Goal: Transaction & Acquisition: Subscribe to service/newsletter

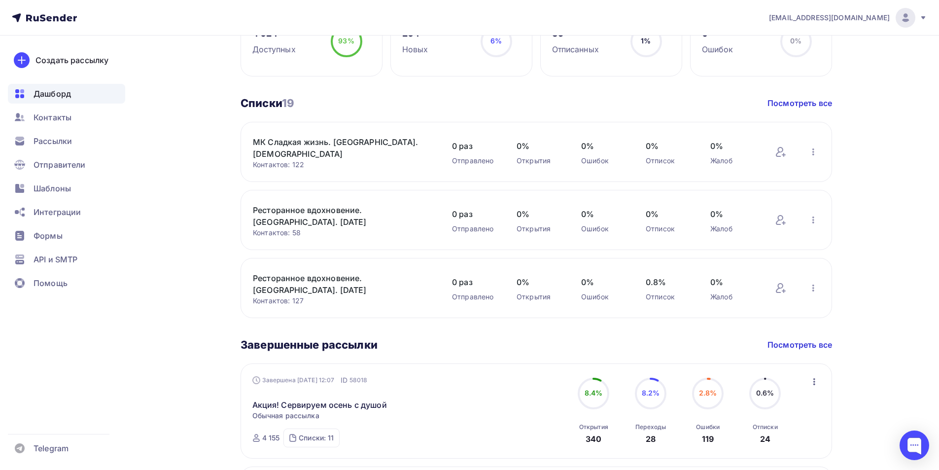
scroll to position [493, 0]
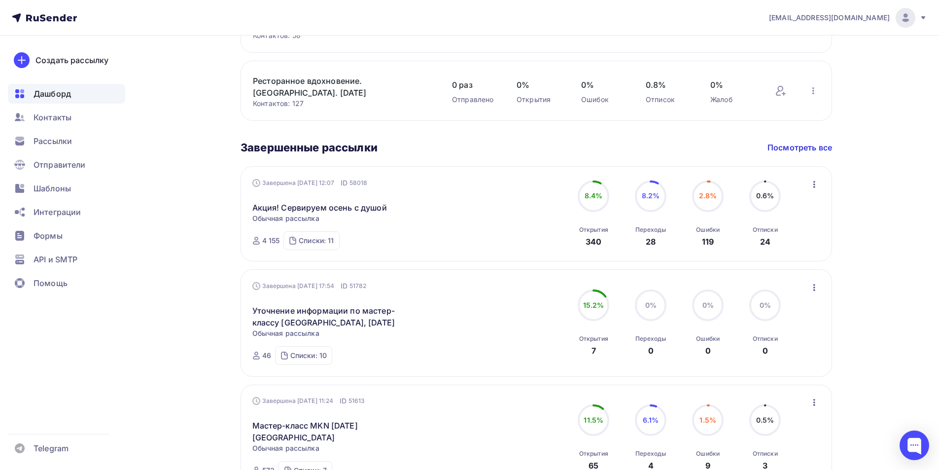
drag, startPoint x: 906, startPoint y: 151, endPoint x: 904, endPoint y: 157, distance: 6.2
click at [905, 155] on div "[EMAIL_ADDRESS][DOMAIN_NAME] Аккаунт Тарифы Выйти Создать рассылку [GEOGRAPHIC_…" at bounding box center [469, 189] width 939 height 1364
click at [168, 291] on div "[PERSON_NAME] Пару шагов, чтобы начать работу! Закрыть Выполните эти шаги, чтоб…" at bounding box center [470, 207] width 808 height 1329
click at [64, 143] on span "Рассылки" at bounding box center [53, 141] width 38 height 12
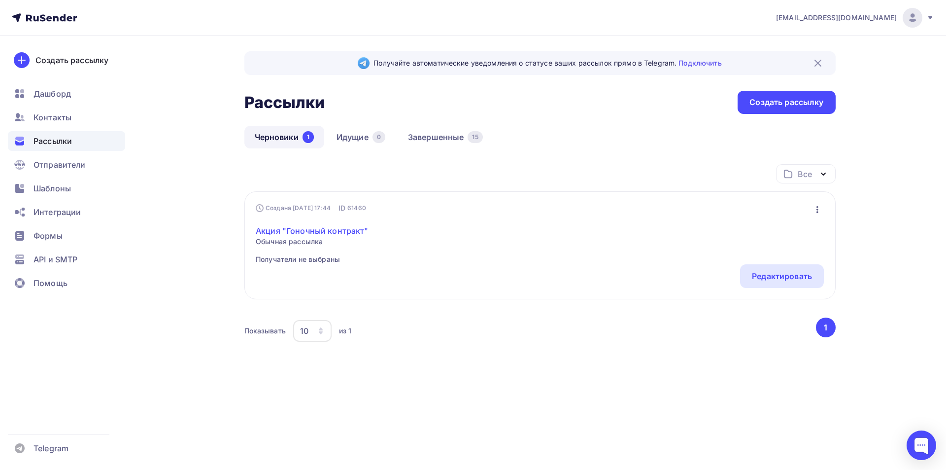
click at [311, 229] on link "Акция "Гоночный контракт"" at bounding box center [312, 231] width 113 height 12
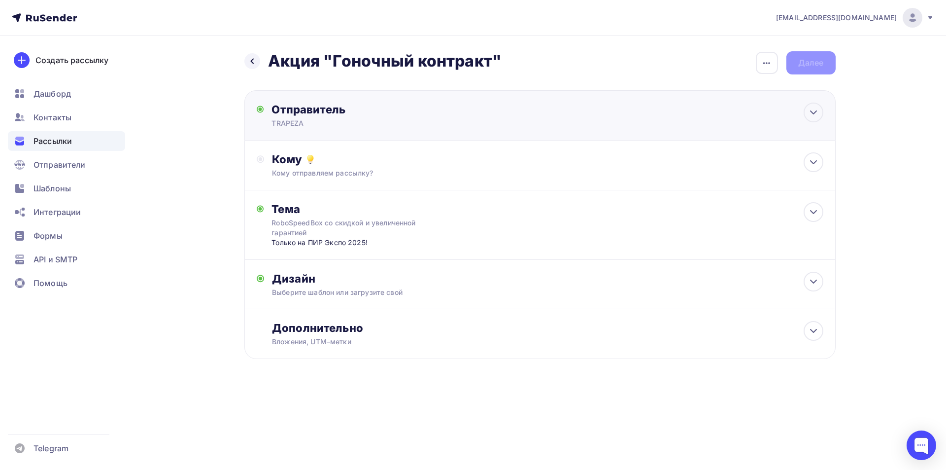
click at [422, 111] on div "Отправитель" at bounding box center [377, 109] width 213 height 14
type input "TRAPEZA"
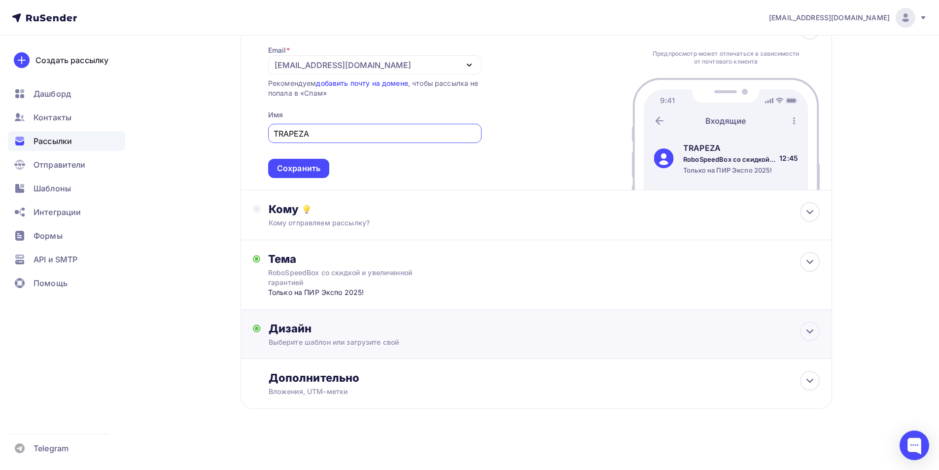
scroll to position [85, 0]
click at [483, 332] on div "Дизайн" at bounding box center [544, 326] width 551 height 14
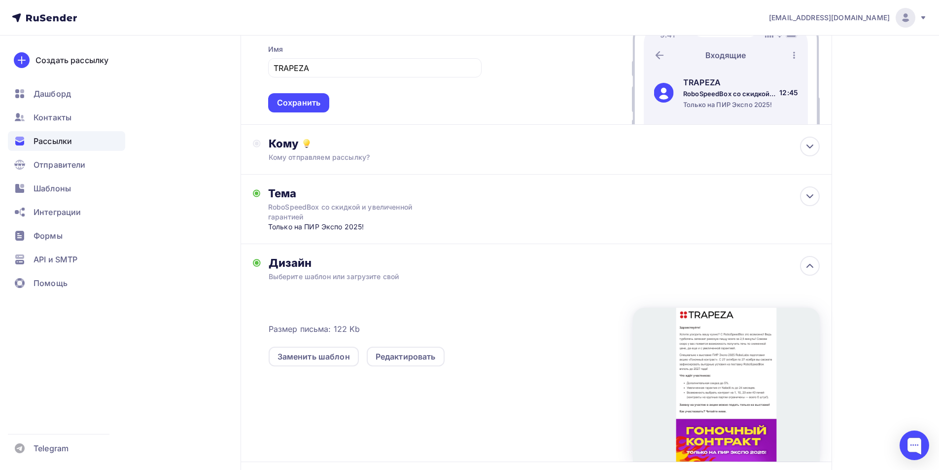
scroll to position [254, 0]
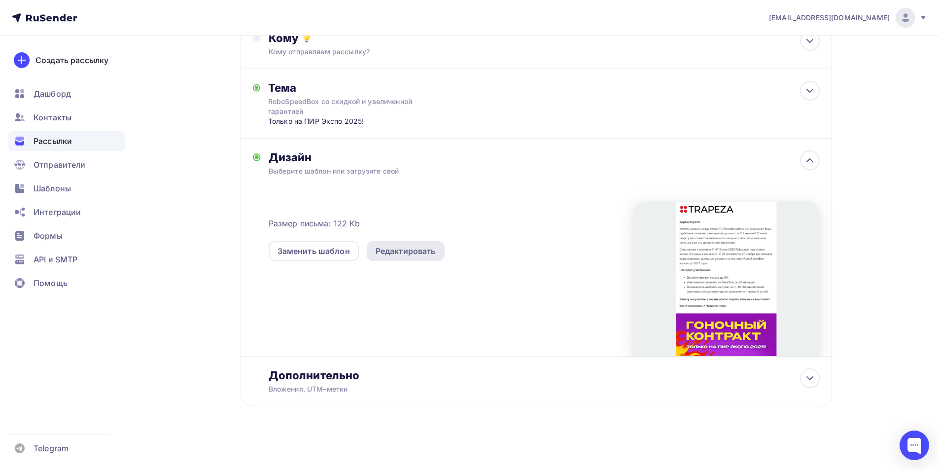
click at [415, 256] on div "Редактировать" at bounding box center [405, 251] width 60 height 12
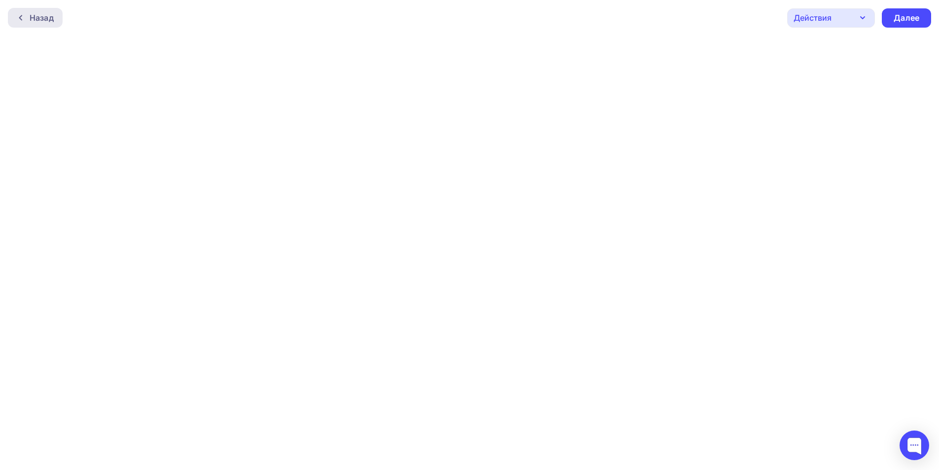
click at [54, 14] on div "Назад" at bounding box center [35, 18] width 55 height 20
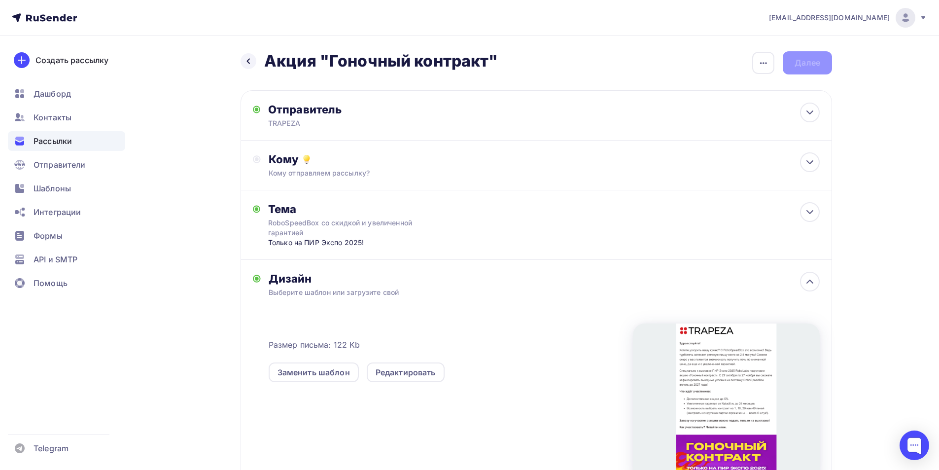
click at [257, 62] on div "Назад Акция "Гоночный контракт" Акция "Гоночный контракт"" at bounding box center [369, 61] width 258 height 20
click at [251, 62] on icon at bounding box center [248, 61] width 8 height 8
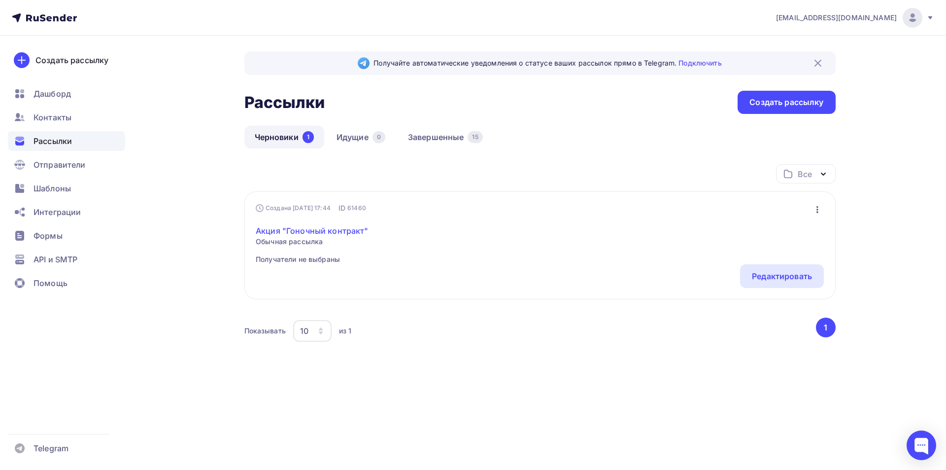
click at [297, 228] on link "Акция "Гоночный контракт"" at bounding box center [312, 231] width 113 height 12
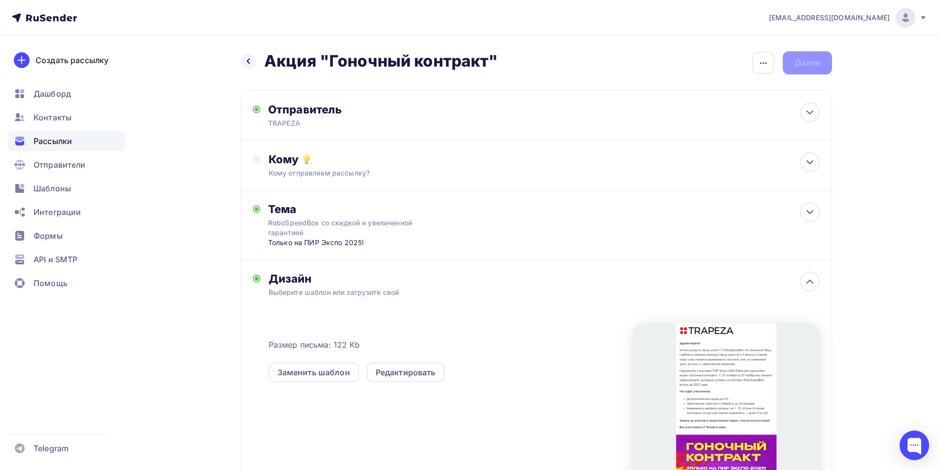
click at [204, 192] on div "Назад Акция "Гоночный контракт" Акция "Гоночный контракт" Закончить позже Переи…" at bounding box center [470, 312] width 808 height 555
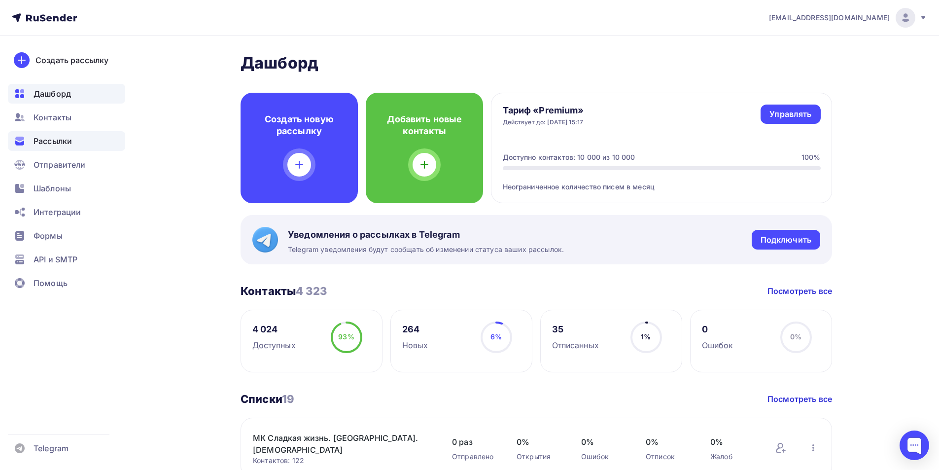
click at [61, 135] on span "Рассылки" at bounding box center [53, 141] width 38 height 12
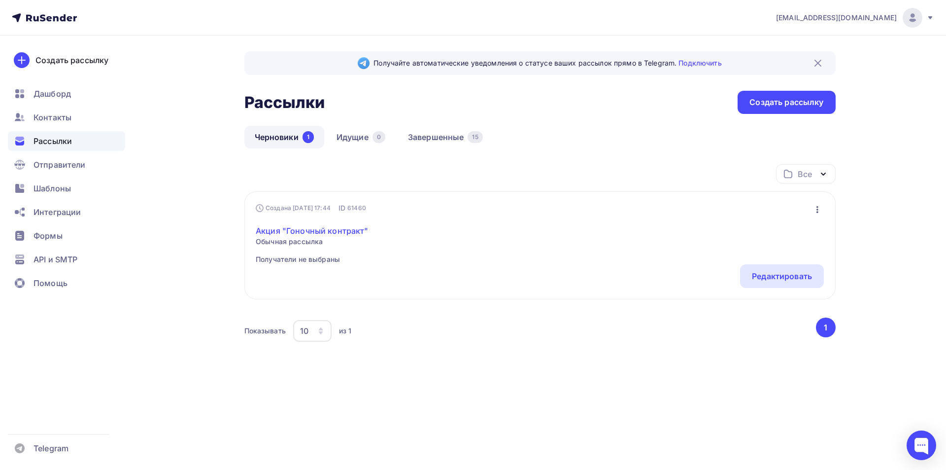
click at [311, 230] on link "Акция "Гоночный контракт"" at bounding box center [312, 231] width 113 height 12
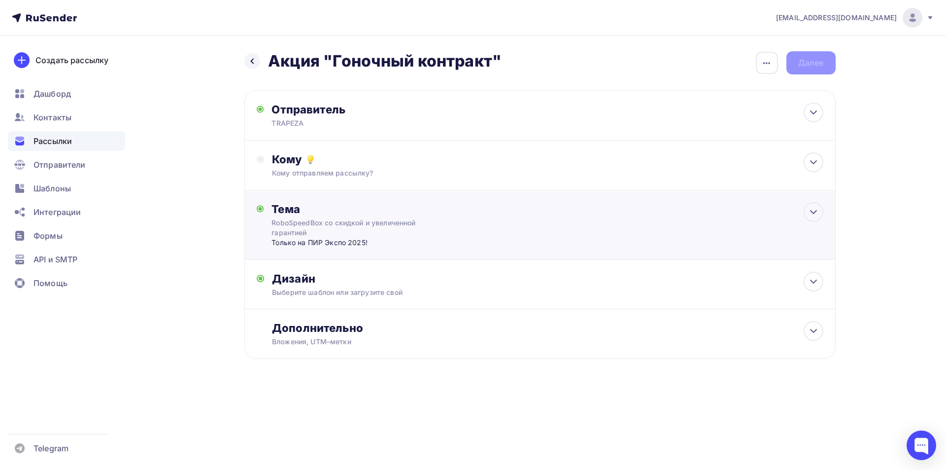
click at [514, 232] on div "Тема RoboSpeedBox со скидкой и увеличенной гарантией Только на ПИР Экспо 2025! …" at bounding box center [539, 224] width 591 height 69
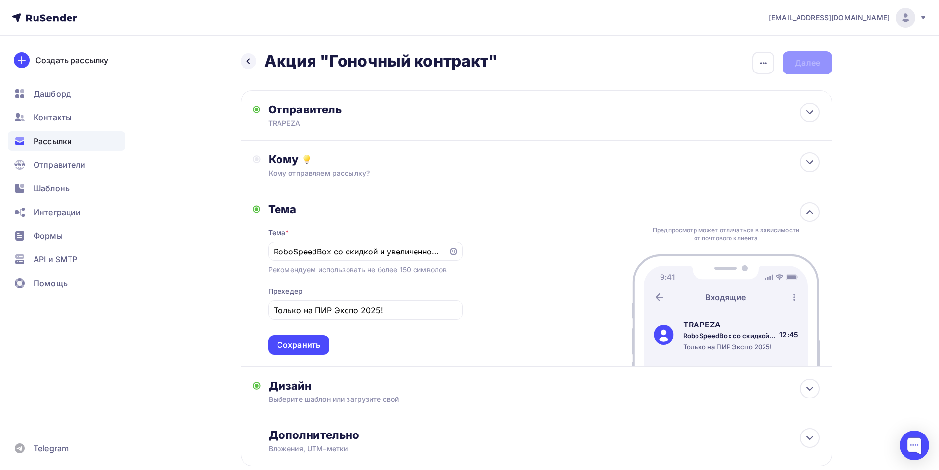
click at [554, 320] on div "Тема Тема * RoboSpeedBox со скидкой и увеличенной гарантией Рекомендуем использ…" at bounding box center [535, 278] width 591 height 176
click at [205, 257] on div "Назад Акция "Гоночный контракт" Акция "Гоночный контракт" Закончить позже Переи…" at bounding box center [470, 282] width 808 height 494
click at [247, 62] on icon at bounding box center [248, 61] width 3 height 5
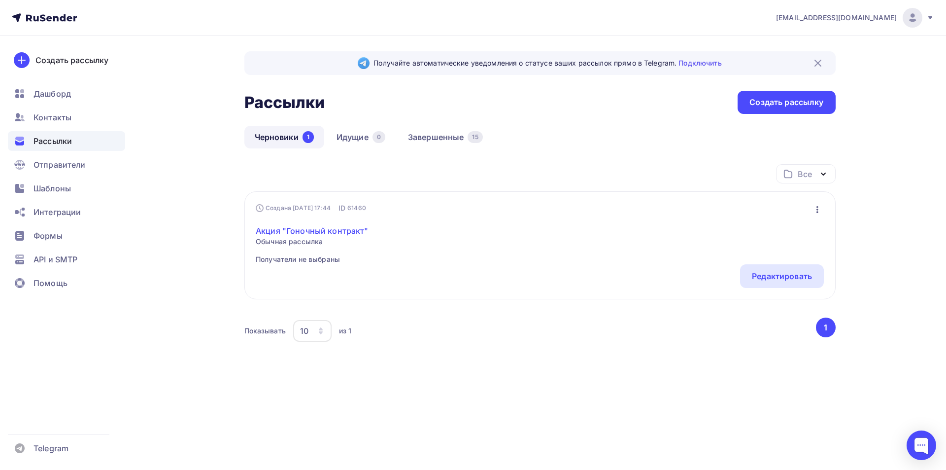
click at [300, 230] on link "Акция "Гоночный контракт"" at bounding box center [312, 231] width 113 height 12
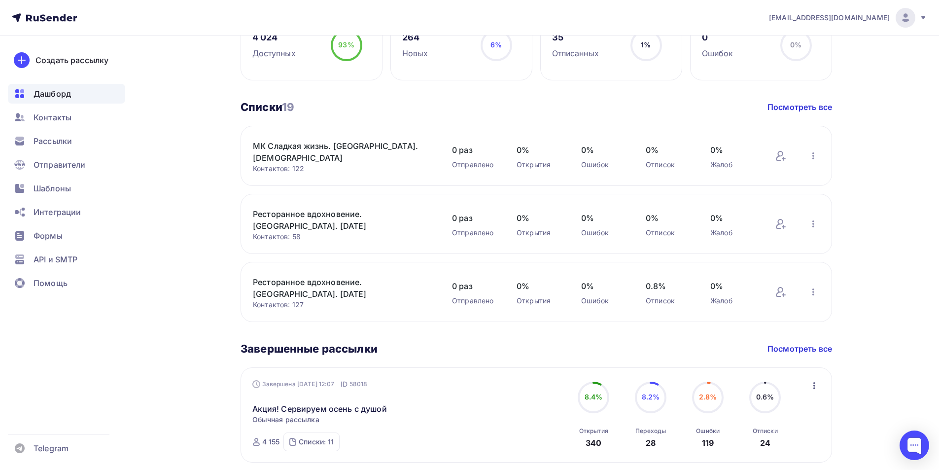
scroll to position [45, 0]
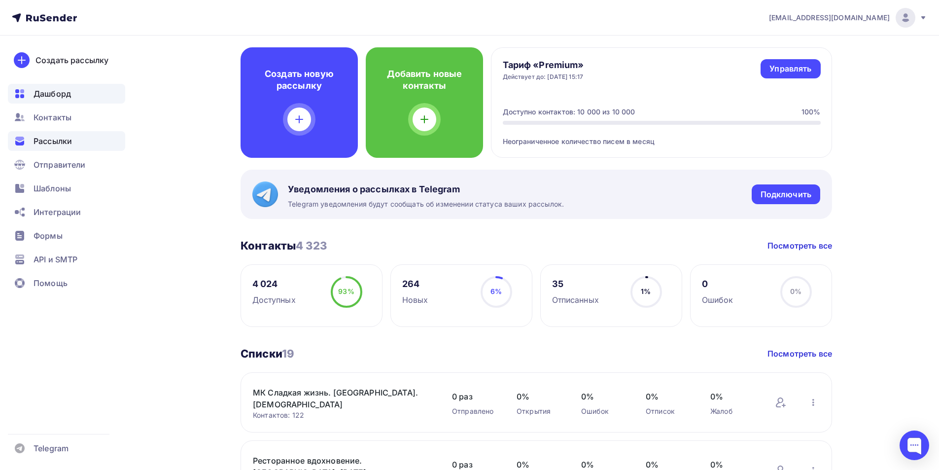
click at [54, 143] on span "Рассылки" at bounding box center [53, 141] width 38 height 12
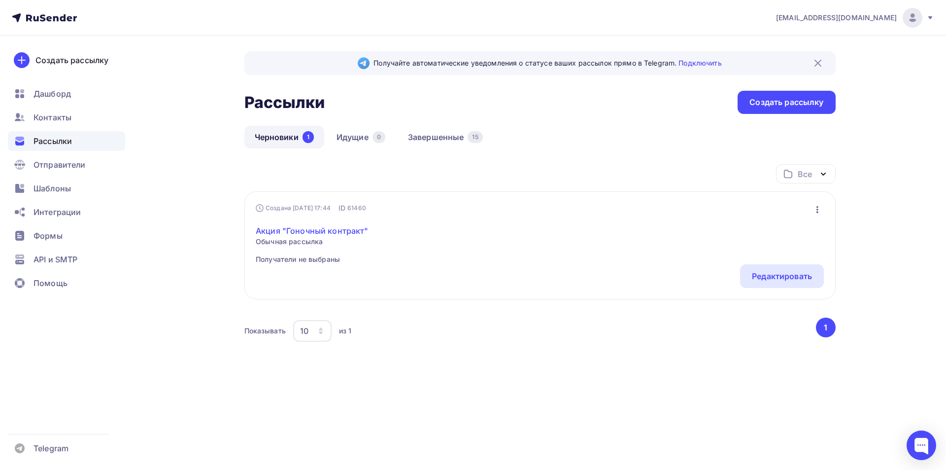
click at [313, 234] on link "Акция "Гоночный контракт"" at bounding box center [312, 231] width 113 height 12
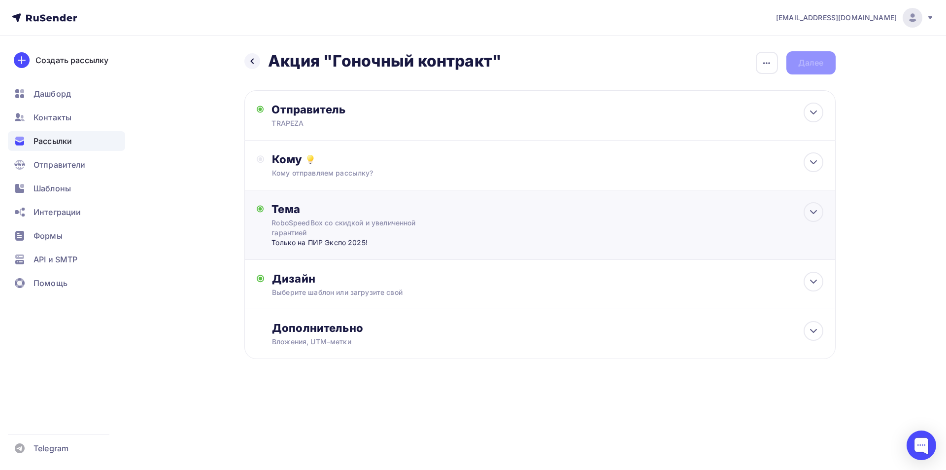
click at [474, 227] on div "Тема RoboSpeedBox со скидкой и увеличенной гарантией Только на ПИР Экспо 2025! …" at bounding box center [539, 224] width 591 height 69
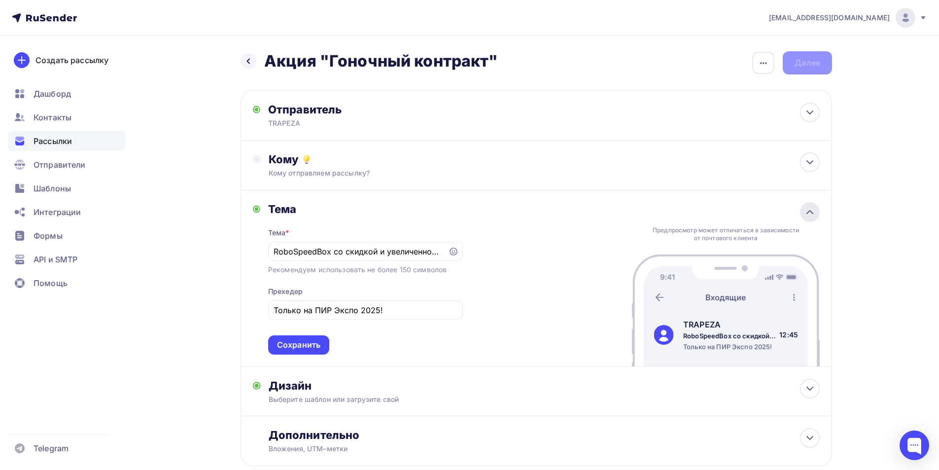
click at [816, 212] on div at bounding box center [810, 212] width 20 height 20
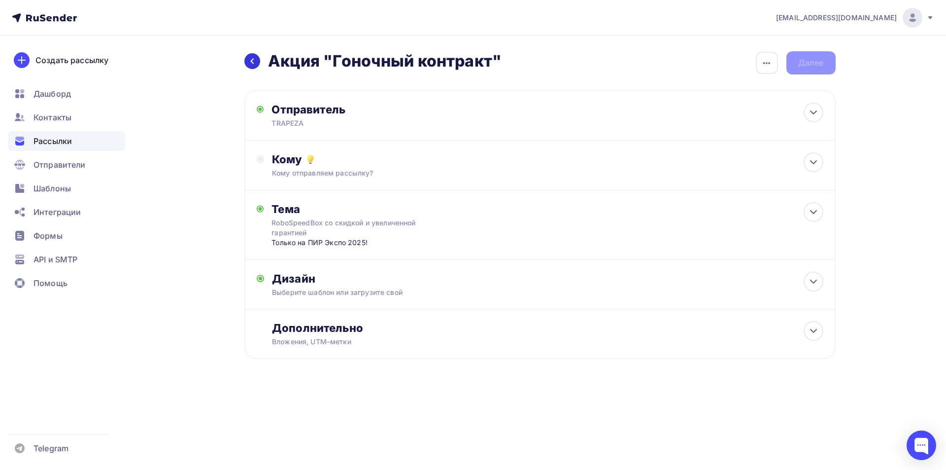
click at [250, 63] on icon at bounding box center [252, 61] width 8 height 8
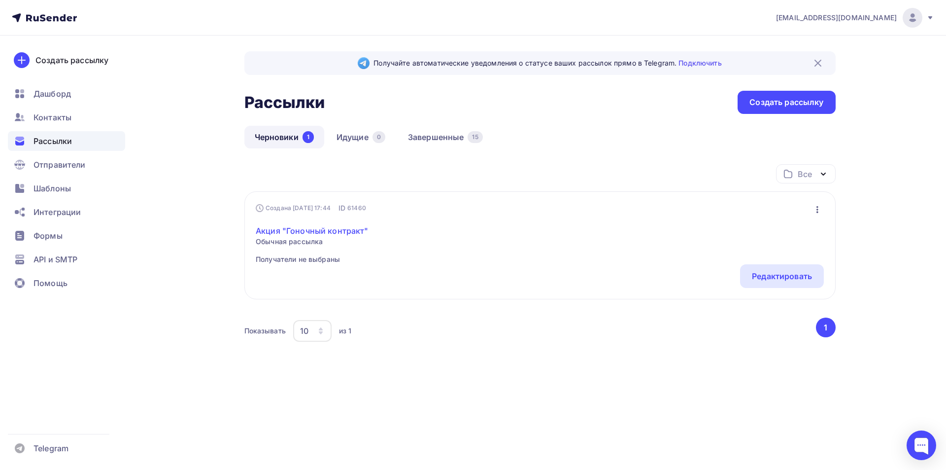
click at [308, 230] on link "Акция "Гоночный контракт"" at bounding box center [312, 231] width 113 height 12
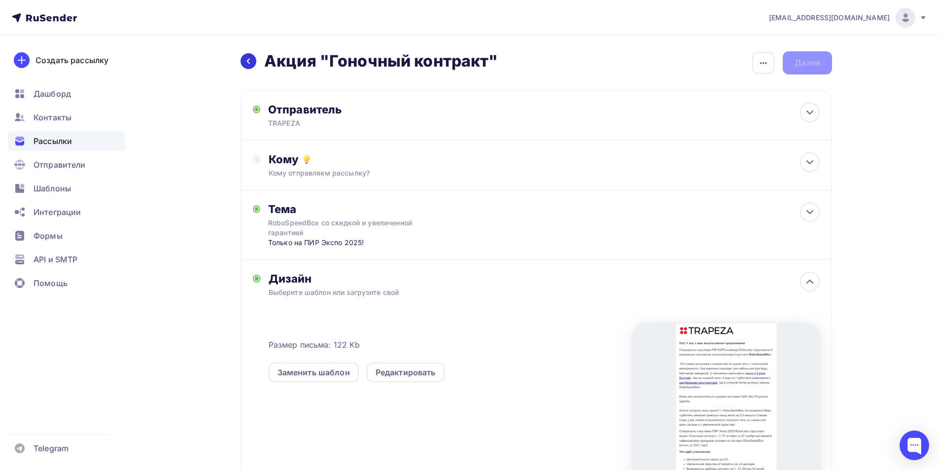
click at [247, 63] on icon at bounding box center [248, 61] width 8 height 8
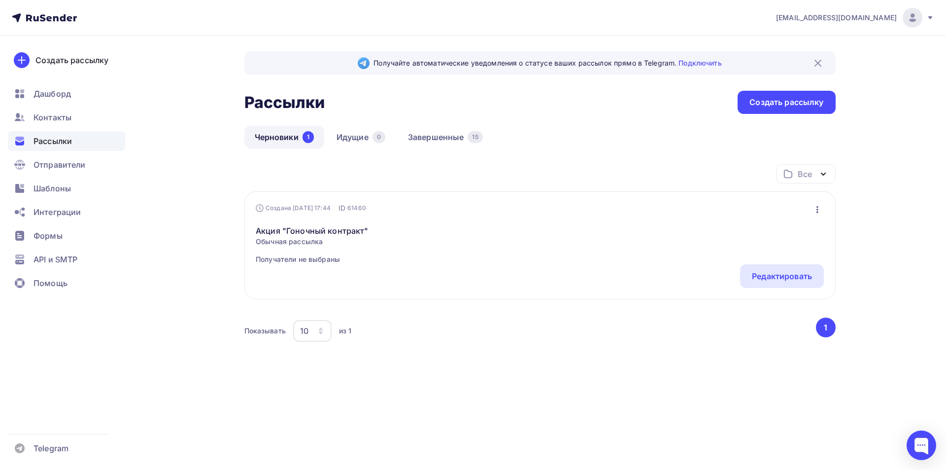
click at [43, 138] on span "Рассылки" at bounding box center [53, 141] width 38 height 12
drag, startPoint x: 196, startPoint y: 243, endPoint x: 298, endPoint y: 235, distance: 101.8
click at [200, 242] on div "Получайте автоматические уведомления о статусе ваших рассылок прямо в Telegram.…" at bounding box center [473, 226] width 808 height 382
click at [338, 233] on link "Акция "Гоночный контракт"" at bounding box center [312, 231] width 113 height 12
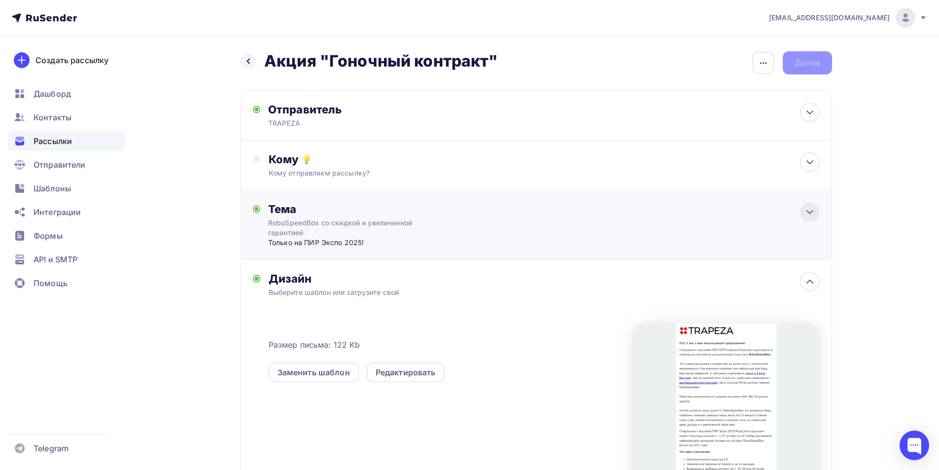
click at [806, 210] on icon at bounding box center [810, 212] width 12 height 12
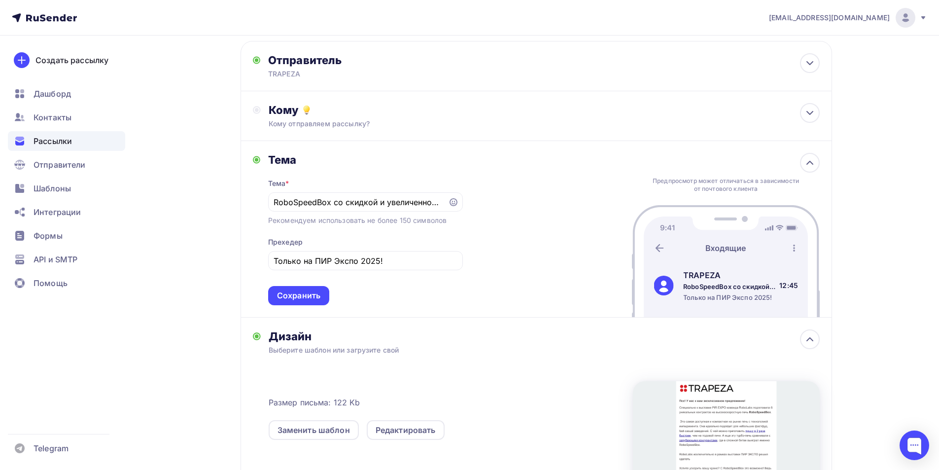
click at [460, 332] on div "Дизайн" at bounding box center [544, 336] width 551 height 14
click at [434, 437] on div "Редактировать" at bounding box center [406, 430] width 78 height 20
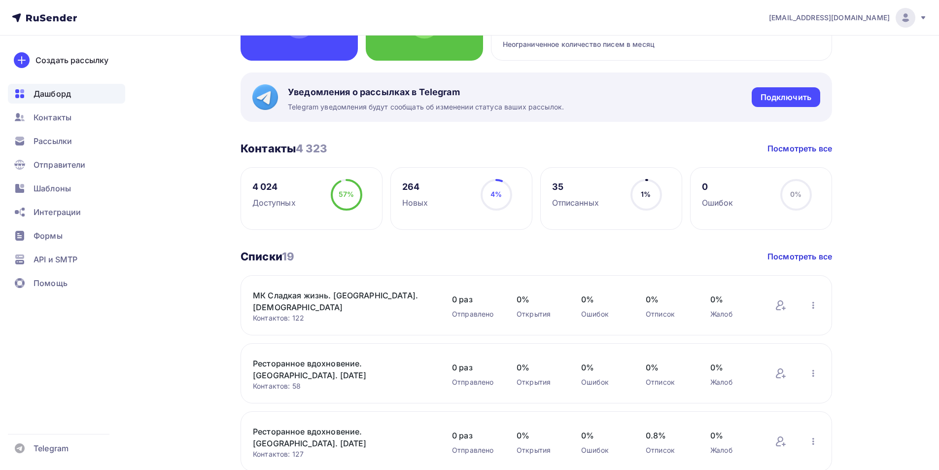
scroll to position [197, 0]
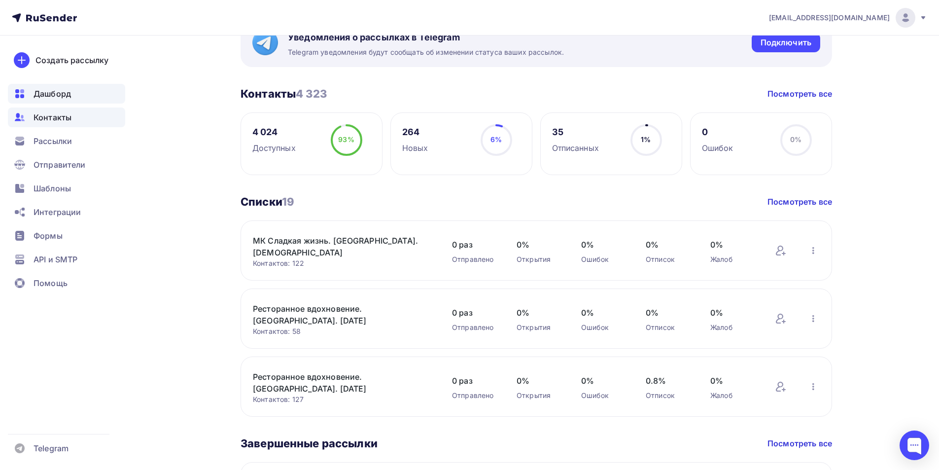
click at [65, 121] on span "Контакты" at bounding box center [53, 117] width 38 height 12
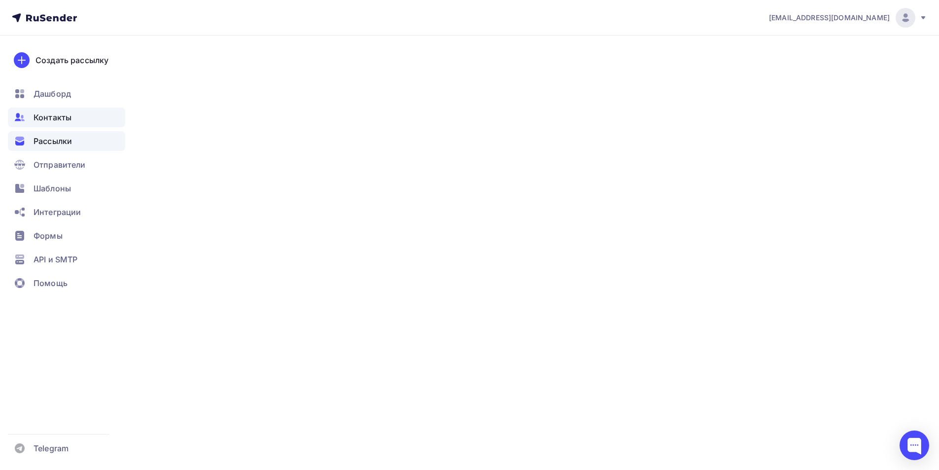
click at [65, 143] on span "Рассылки" at bounding box center [53, 141] width 38 height 12
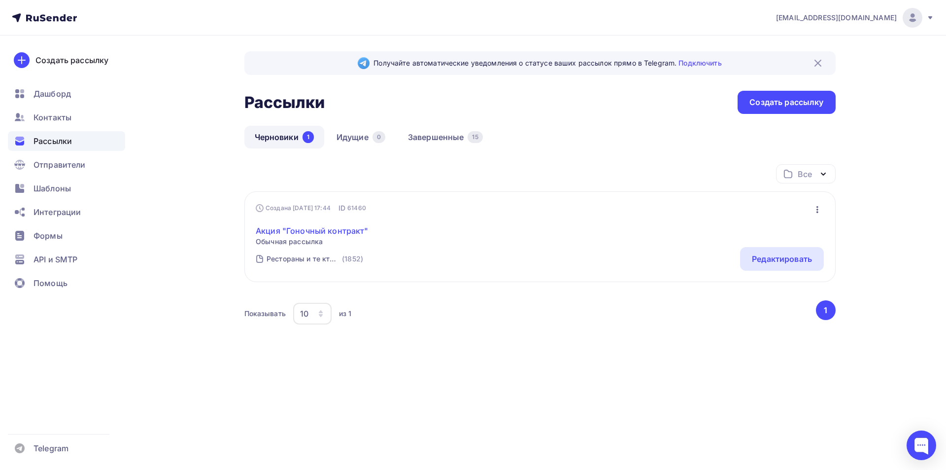
click at [327, 231] on link "Акция "Гоночный контракт"" at bounding box center [312, 231] width 113 height 12
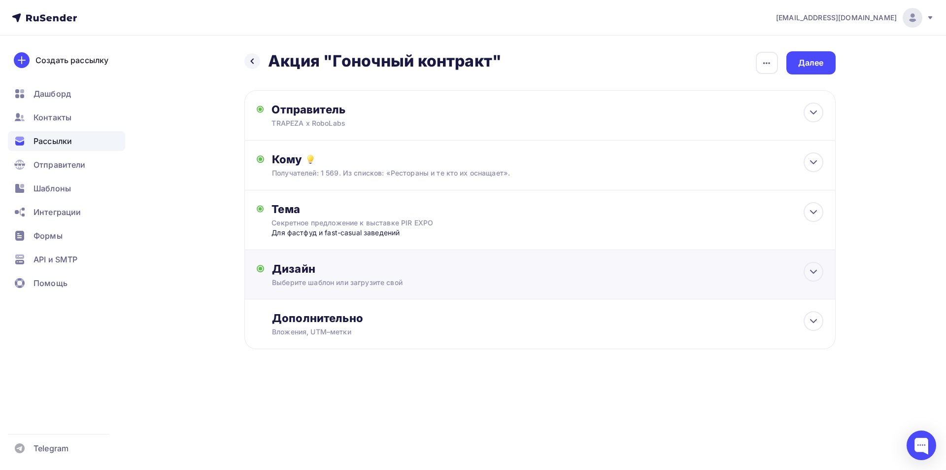
click at [485, 259] on div "Дизайн Выберите шаблон или загрузите свой Размер письма: 122 Kb Заменить шаблон…" at bounding box center [539, 274] width 591 height 49
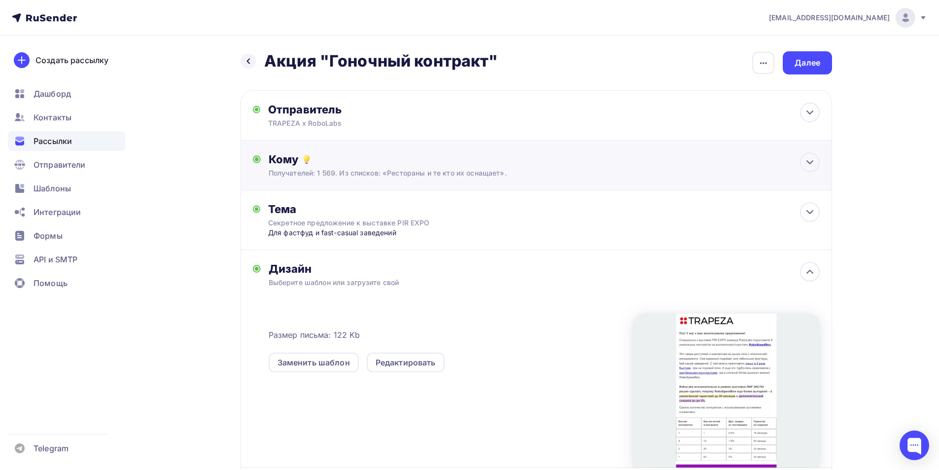
click at [525, 147] on div "Кому Получателей: 1 569. Из списков: «Рестораны и те кто их оснащает». Списки п…" at bounding box center [535, 165] width 591 height 50
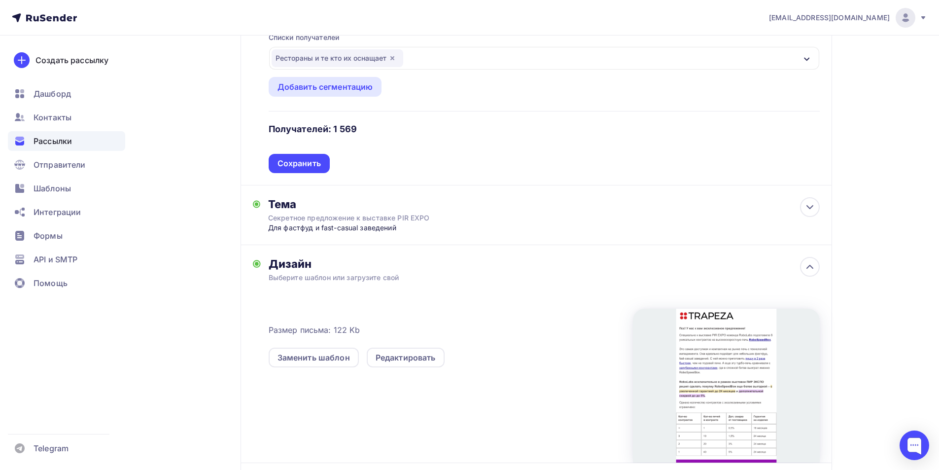
scroll to position [148, 0]
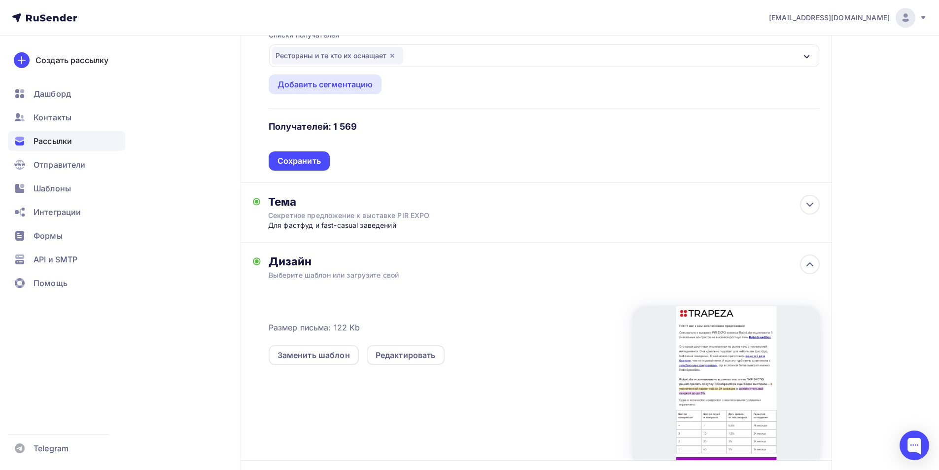
click at [326, 170] on div "Кому Списки получателей Рестораны и те кто их оснащает Все списки id Ресторанно…" at bounding box center [535, 88] width 591 height 190
click at [318, 158] on div "Сохранить" at bounding box center [298, 160] width 43 height 11
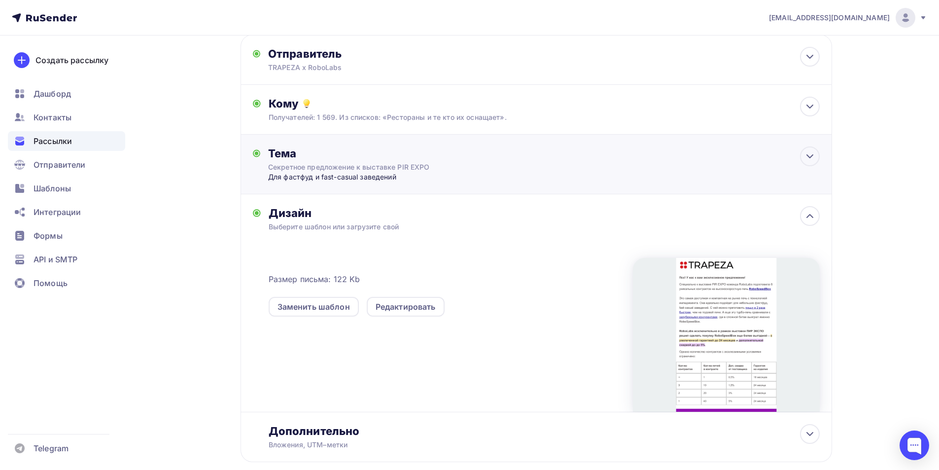
scroll to position [0, 0]
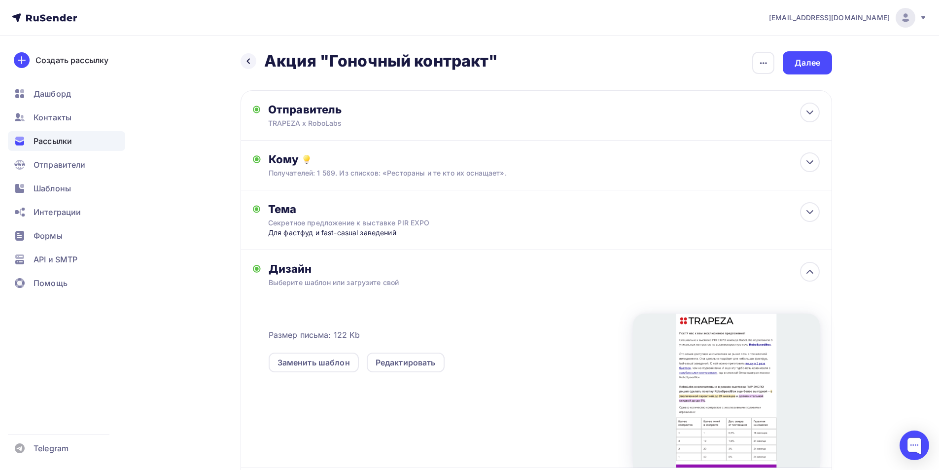
click at [505, 287] on div "Выберите шаблон или загрузите свой" at bounding box center [517, 282] width 496 height 10
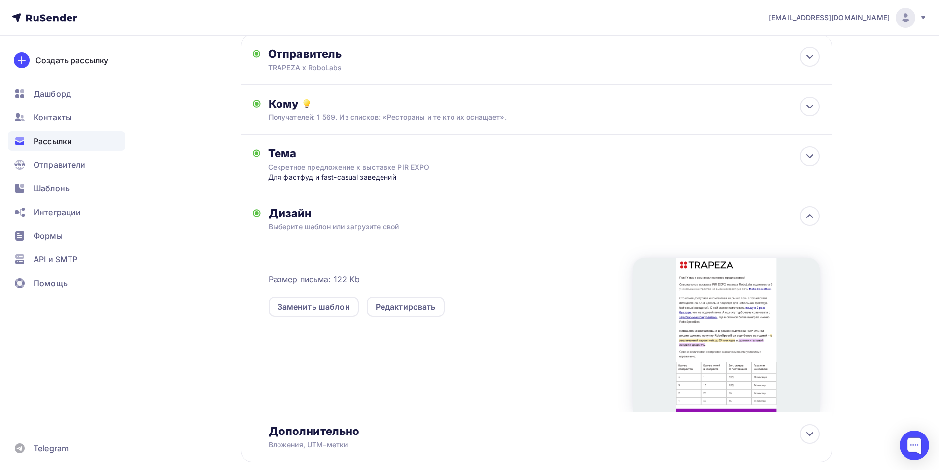
scroll to position [111, 0]
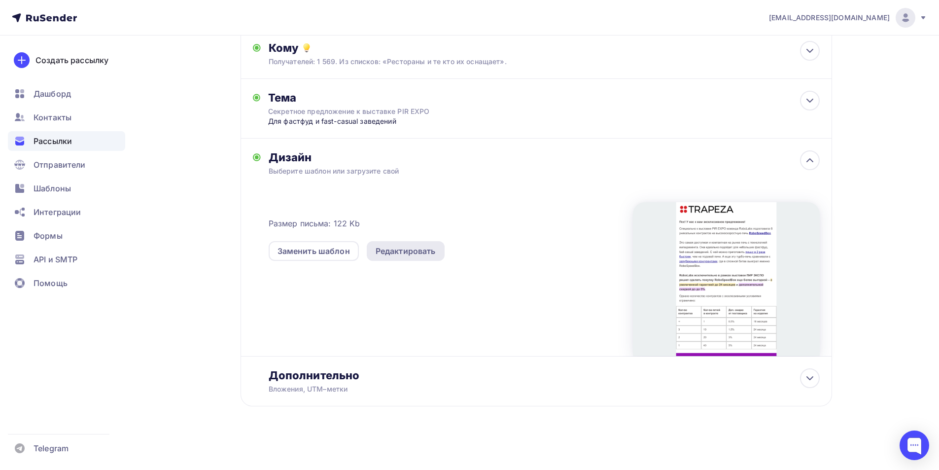
click at [407, 251] on div "Редактировать" at bounding box center [405, 251] width 60 height 12
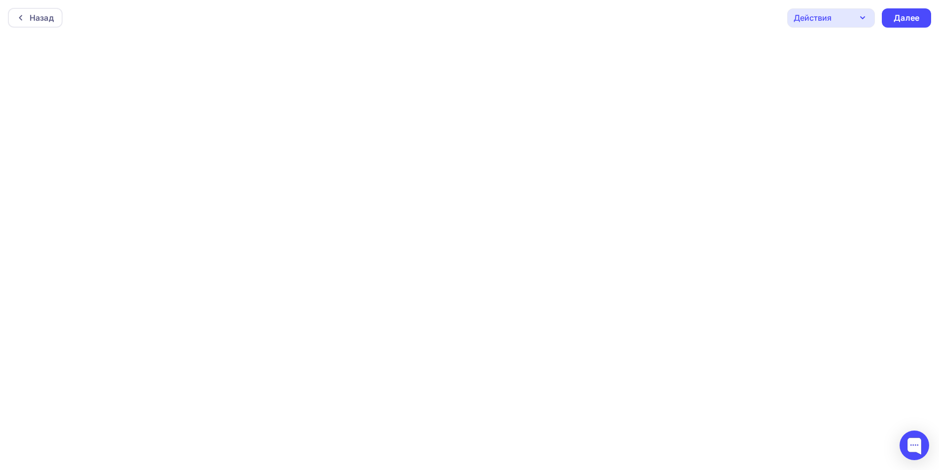
click at [166, 23] on div "Назад Действия Отправить тестовое письмо Предпросмотр Сохранить в Мои шаблоны В…" at bounding box center [469, 17] width 939 height 35
click at [34, 13] on div "Назад" at bounding box center [42, 18] width 24 height 12
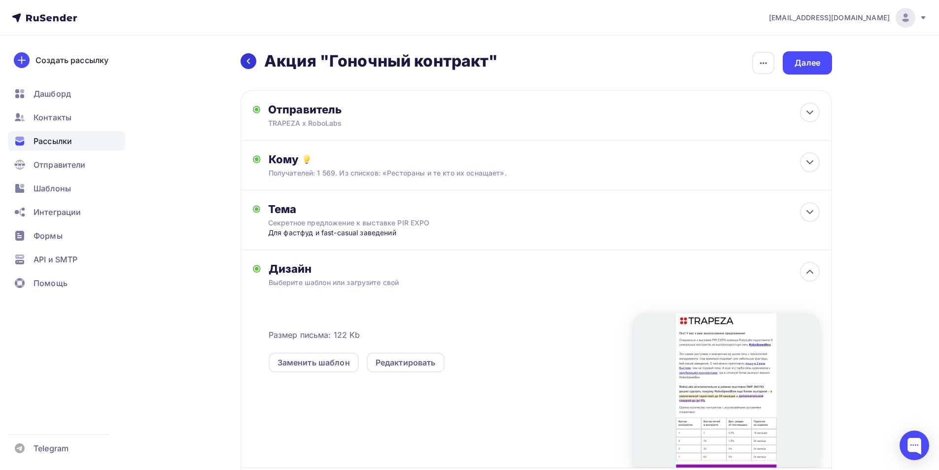
click at [249, 66] on div at bounding box center [248, 61] width 16 height 16
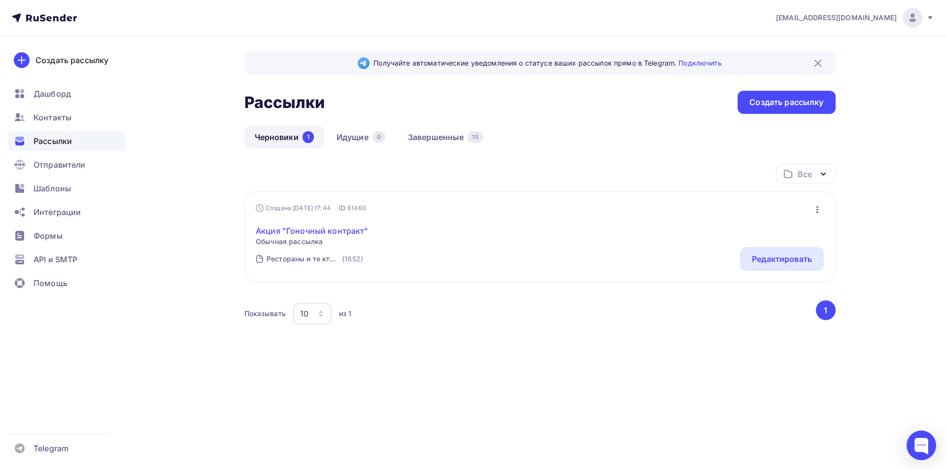
click at [299, 228] on link "Акция "Гоночный контракт"" at bounding box center [312, 231] width 113 height 12
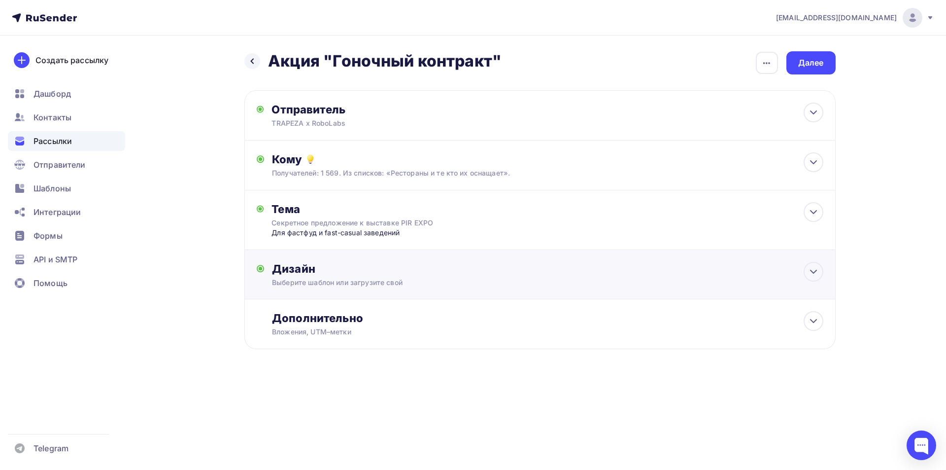
click at [472, 278] on div "Выберите шаблон или загрузите свой" at bounding box center [520, 282] width 496 height 10
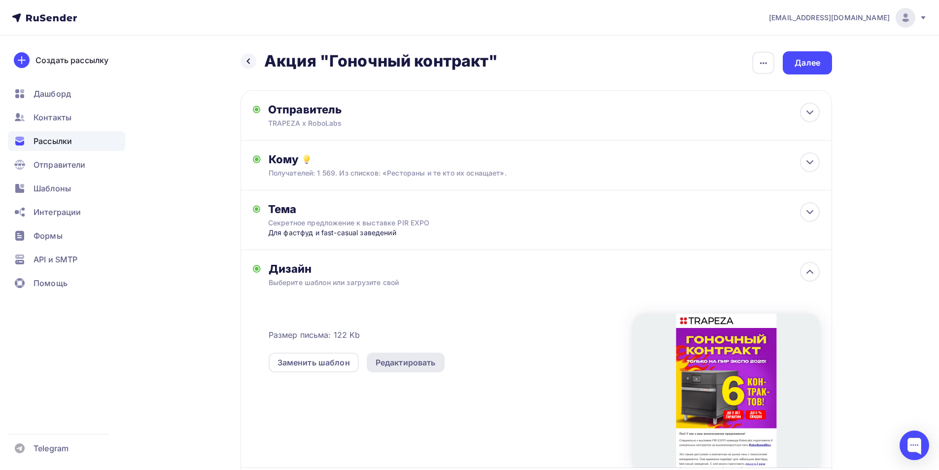
click at [418, 360] on div "Редактировать" at bounding box center [405, 362] width 60 height 12
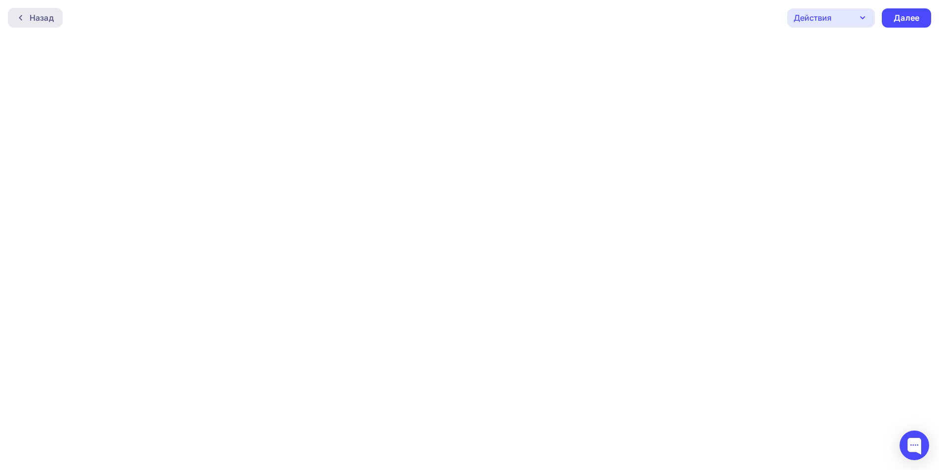
click at [41, 22] on div "Назад" at bounding box center [42, 18] width 24 height 12
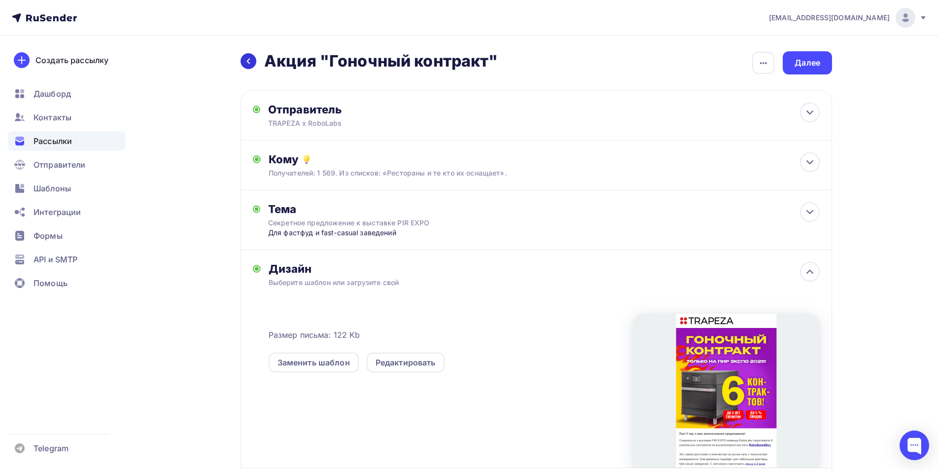
click at [251, 54] on div at bounding box center [248, 61] width 16 height 16
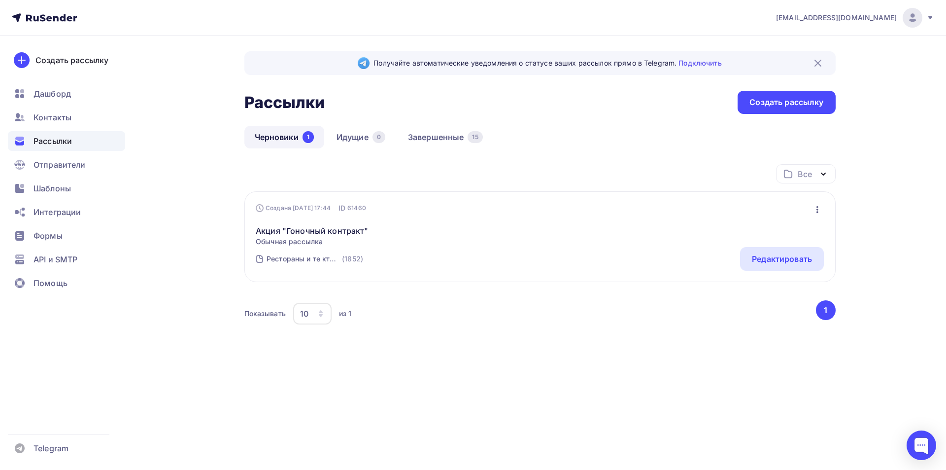
click at [57, 143] on span "Рассылки" at bounding box center [53, 141] width 38 height 12
click at [64, 141] on span "Рассылки" at bounding box center [53, 141] width 38 height 12
click at [45, 20] on icon at bounding box center [43, 17] width 6 height 7
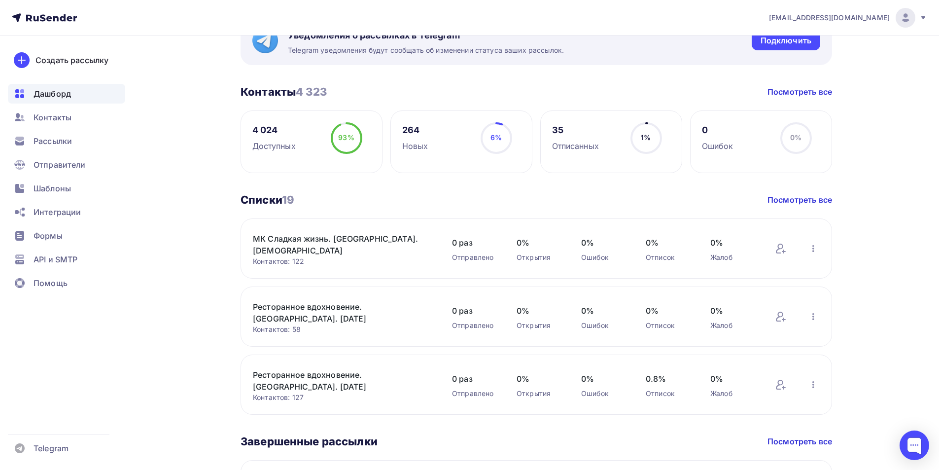
scroll to position [99, 0]
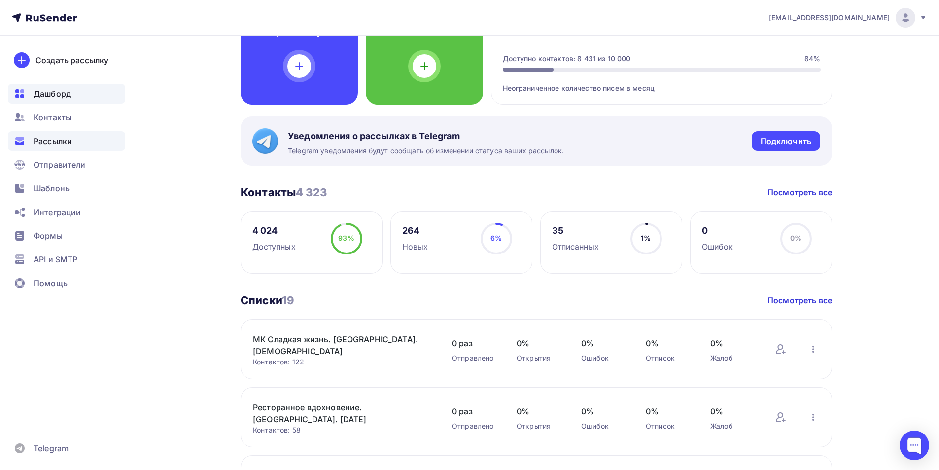
click at [56, 137] on span "Рассылки" at bounding box center [53, 141] width 38 height 12
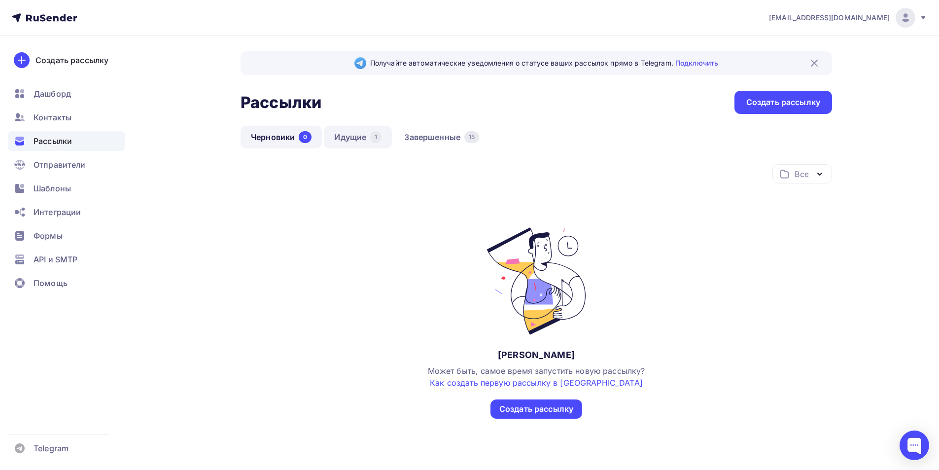
click at [360, 138] on link "Идущие 1" at bounding box center [358, 137] width 68 height 23
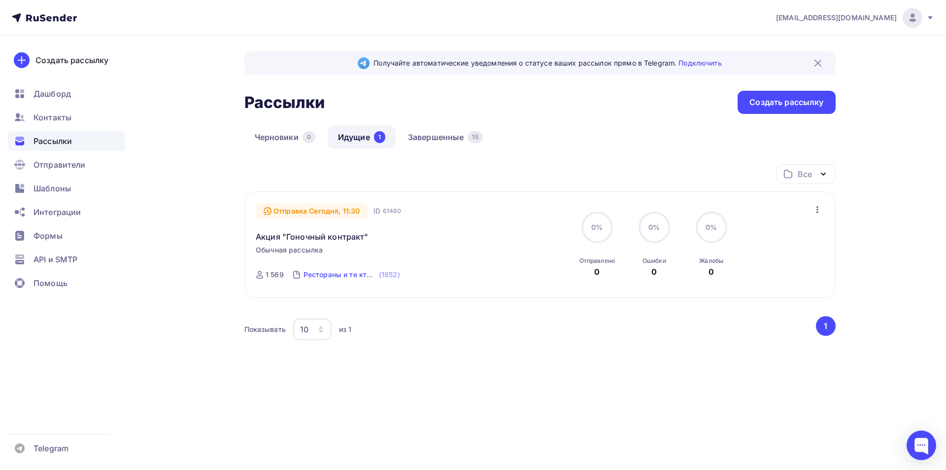
click at [355, 274] on div "Рестораны и те кто их оснащает" at bounding box center [339, 274] width 73 height 10
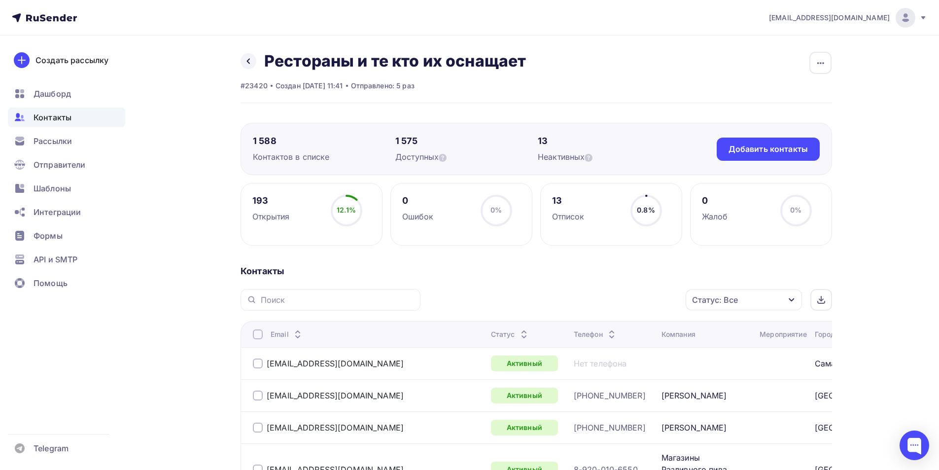
click at [758, 296] on div "Статус: Все" at bounding box center [743, 299] width 116 height 21
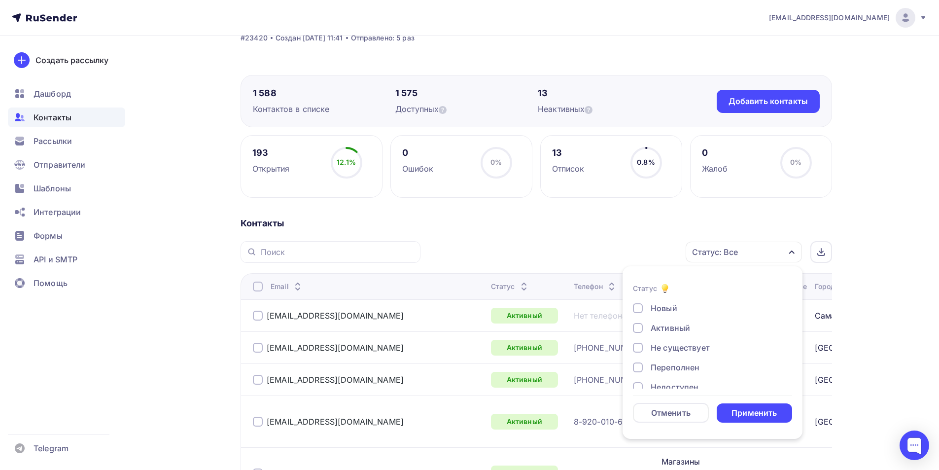
scroll to position [115, 0]
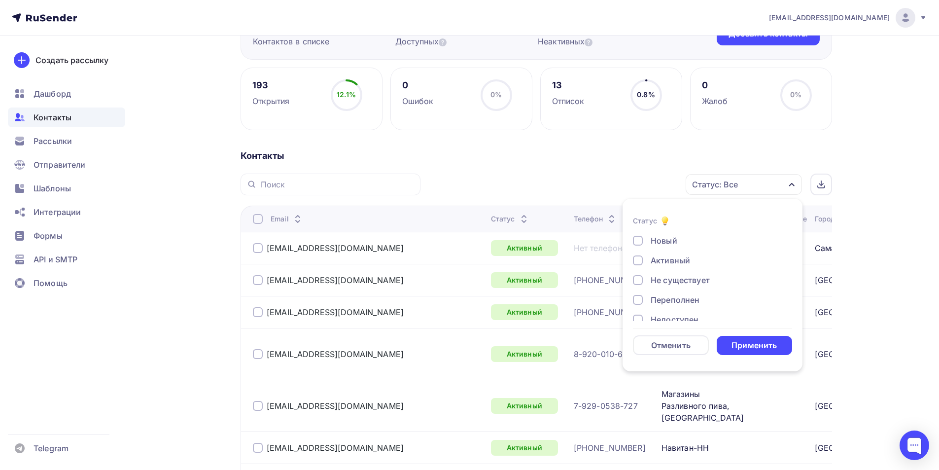
click at [634, 278] on div at bounding box center [638, 280] width 10 height 10
click at [643, 295] on div "Недоступен" at bounding box center [707, 297] width 148 height 12
drag, startPoint x: 637, startPoint y: 277, endPoint x: 673, endPoint y: 285, distance: 36.7
click at [639, 277] on div at bounding box center [638, 277] width 10 height 10
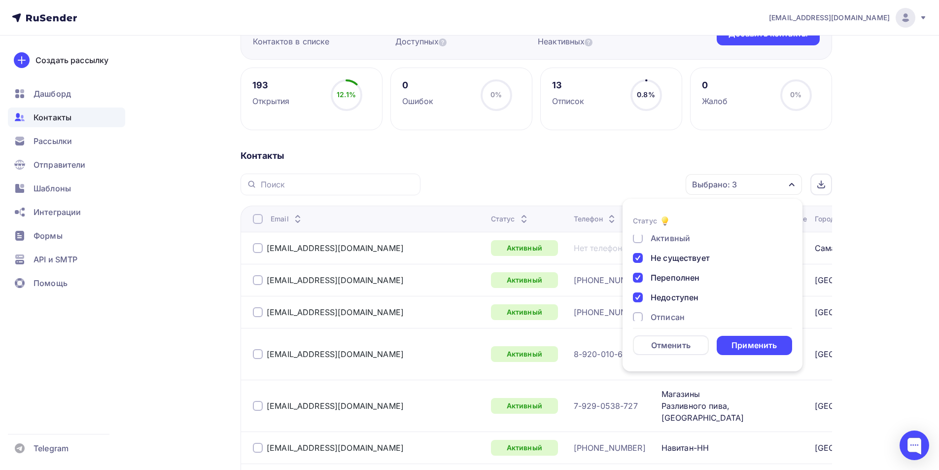
scroll to position [71, 0]
click at [634, 306] on div at bounding box center [638, 307] width 10 height 10
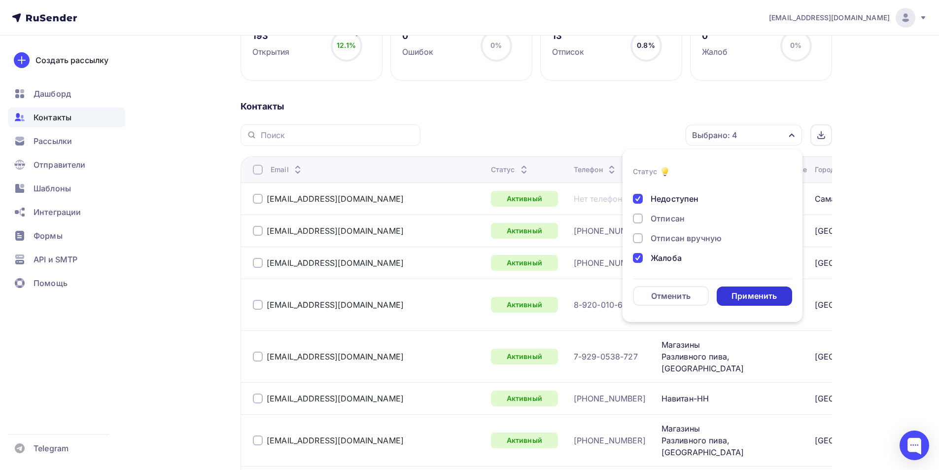
click at [760, 301] on div "Применить" at bounding box center [753, 295] width 45 height 11
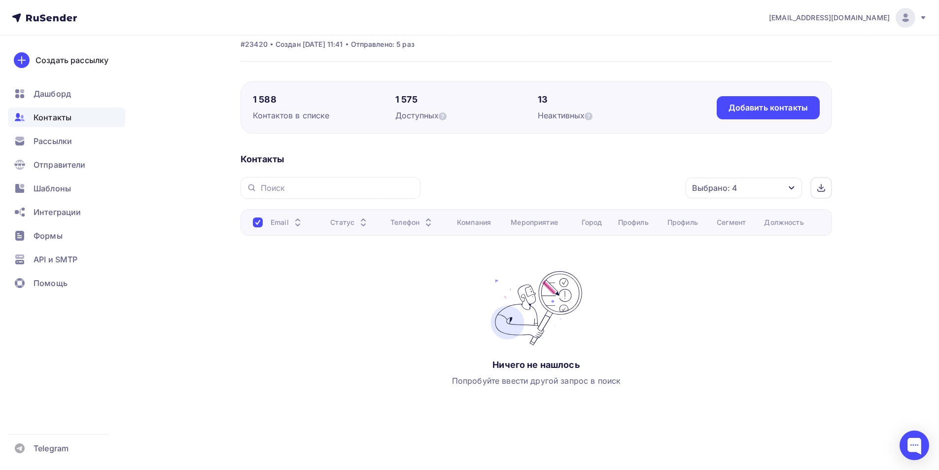
scroll to position [0, 0]
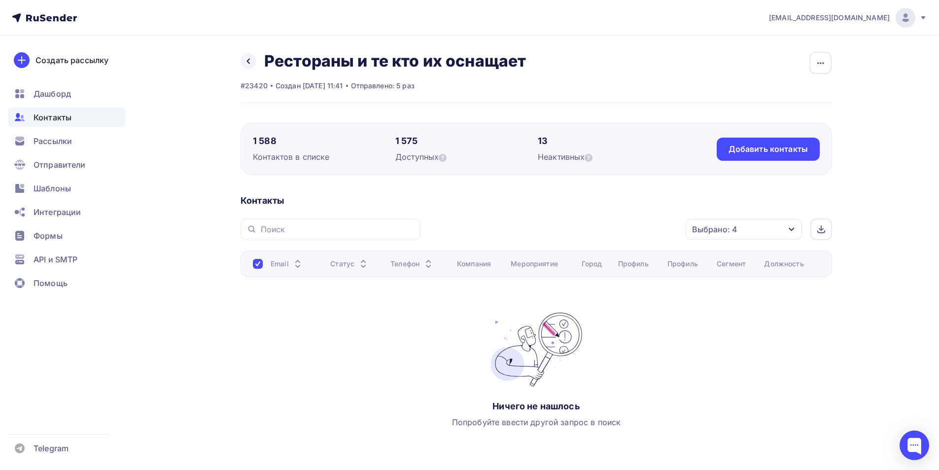
drag, startPoint x: 257, startPoint y: 266, endPoint x: 270, endPoint y: 263, distance: 13.5
click at [258, 266] on div at bounding box center [258, 264] width 10 height 10
click at [243, 59] on link at bounding box center [248, 61] width 16 height 16
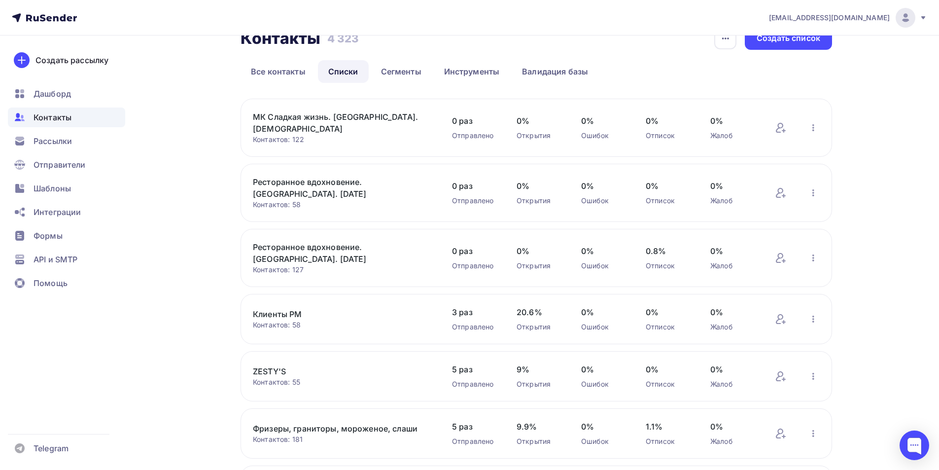
scroll to position [23, 0]
click at [187, 255] on div "Контакты Контакты 4 323 4 323 История импорта Создать список Все контакты Списк…" at bounding box center [470, 389] width 808 height 752
click at [175, 294] on div "Контакты Контакты 4 323 4 323 История импорта Создать список Все контакты Списк…" at bounding box center [470, 389] width 808 height 752
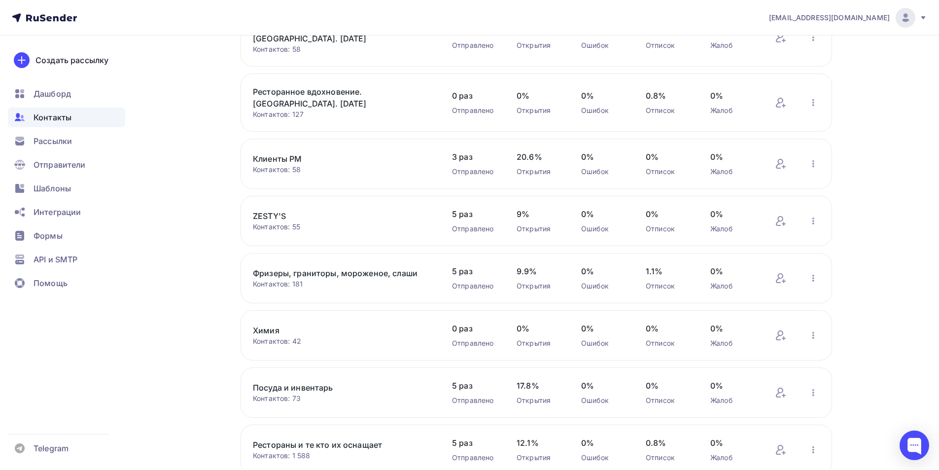
scroll to position [121, 0]
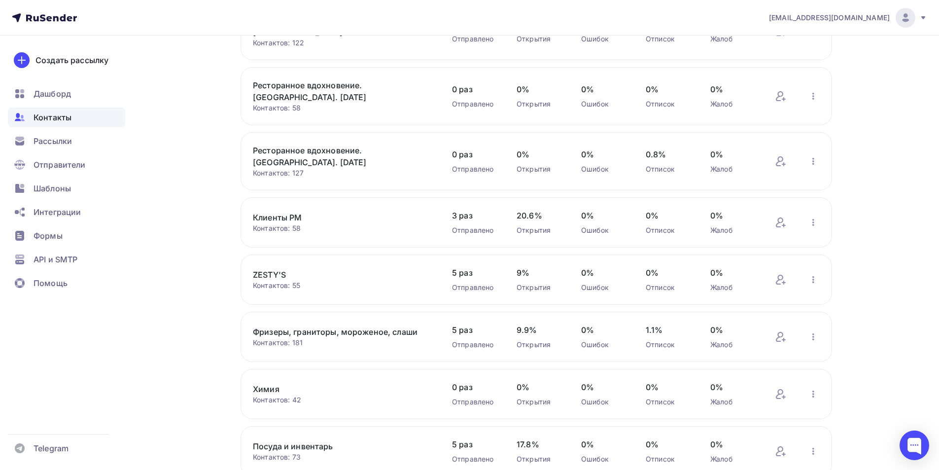
drag, startPoint x: 186, startPoint y: 226, endPoint x: 192, endPoint y: 237, distance: 12.6
click at [186, 227] on div "Контакты Контакты 4 323 4 323 История импорта Создать список Все контакты Списк…" at bounding box center [470, 290] width 808 height 752
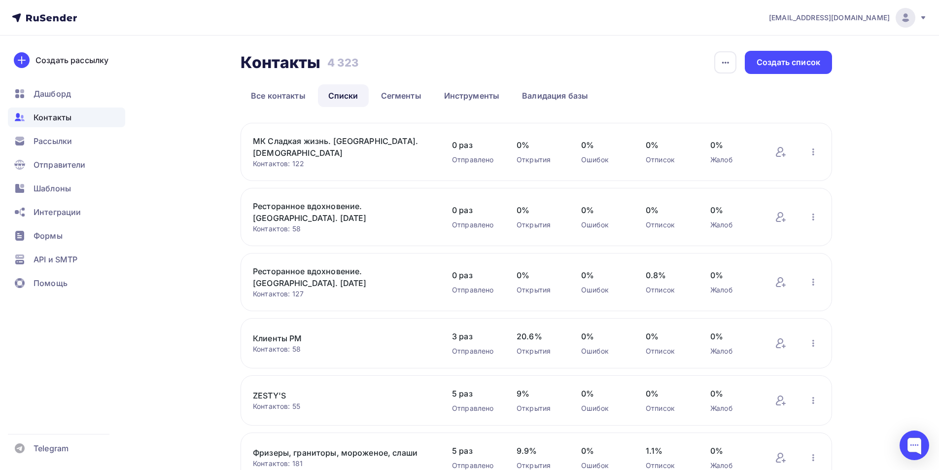
scroll to position [0, 0]
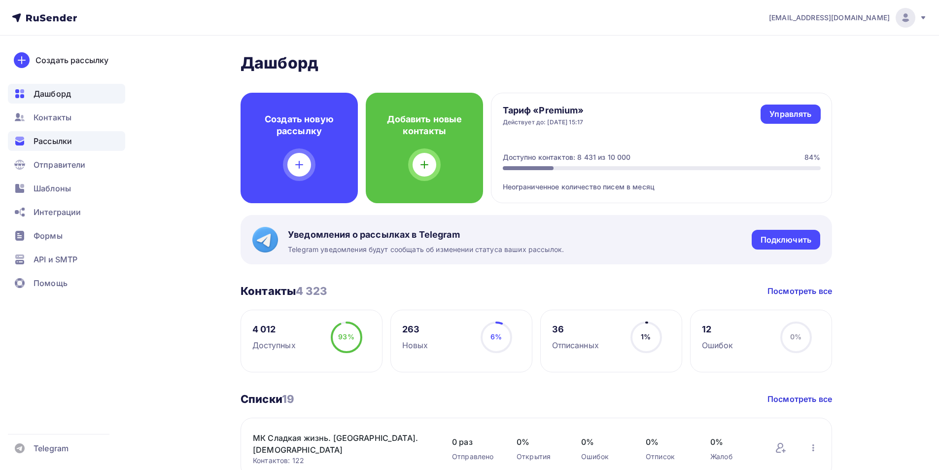
click at [54, 138] on span "Рассылки" at bounding box center [53, 141] width 38 height 12
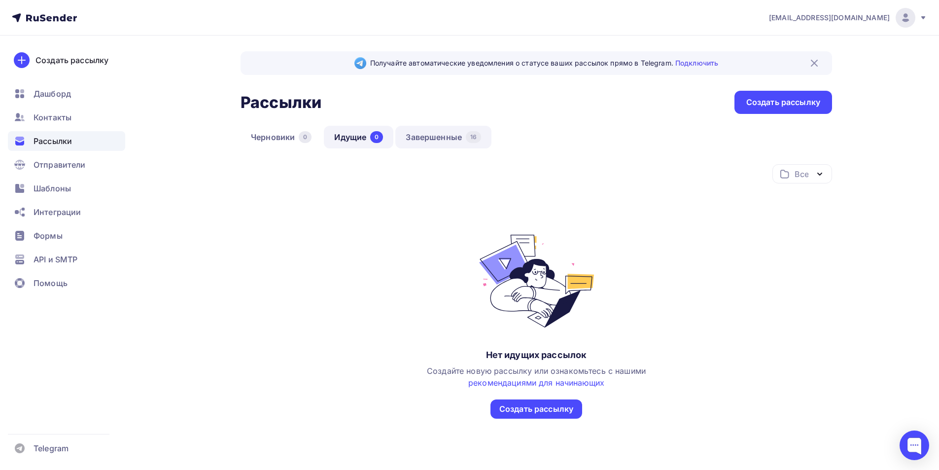
click at [434, 134] on link "Завершенные 16" at bounding box center [443, 137] width 96 height 23
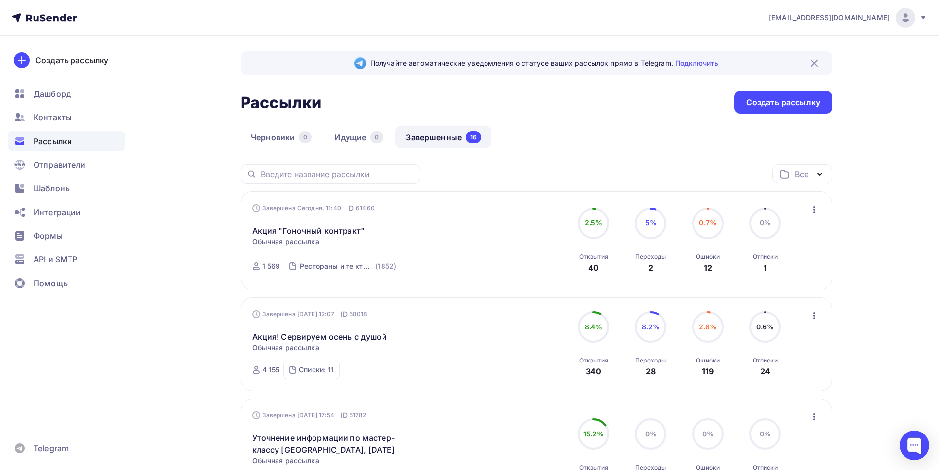
click at [815, 209] on icon "button" at bounding box center [814, 209] width 12 height 12
click at [793, 277] on div "Копировать в новую" at bounding box center [768, 275] width 101 height 12
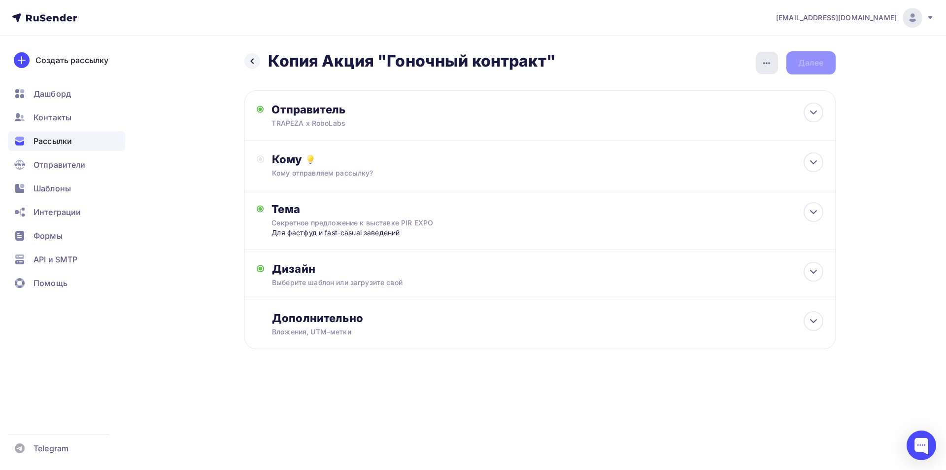
click at [766, 62] on icon "button" at bounding box center [767, 63] width 12 height 12
click at [698, 112] on div "Переименовать рассылку" at bounding box center [715, 113] width 122 height 12
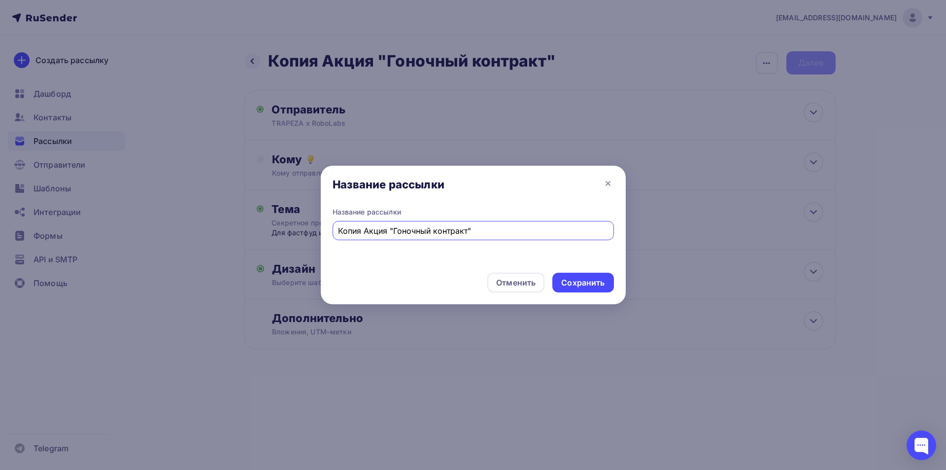
click at [357, 231] on input "Копия Акция "Гоночный контракт"" at bounding box center [473, 231] width 270 height 12
click at [456, 230] on input "Акция "Гоночный контракт"" at bounding box center [473, 231] width 270 height 12
type input "Акция "Гоночный контракт". Рассылка для Фастфуда"
click at [595, 277] on div "Сохранить" at bounding box center [582, 282] width 43 height 11
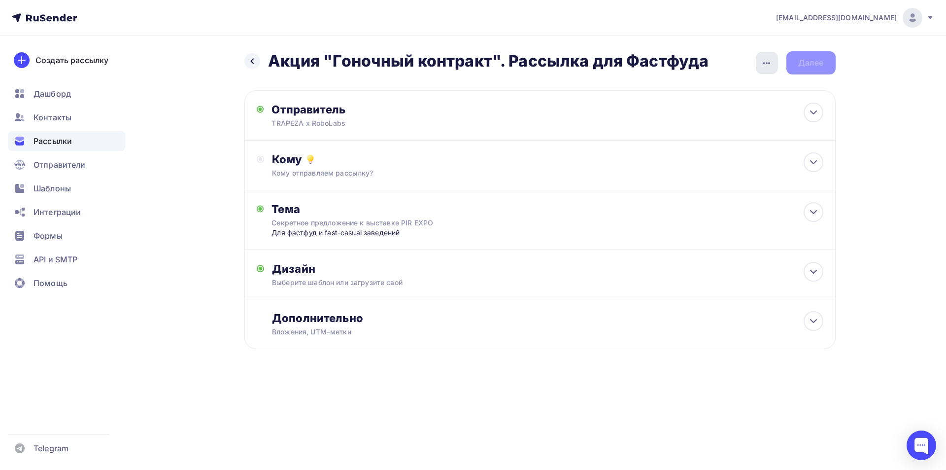
click at [770, 60] on icon "button" at bounding box center [767, 63] width 12 height 12
click at [702, 113] on div "Переименовать рассылку" at bounding box center [715, 113] width 122 height 12
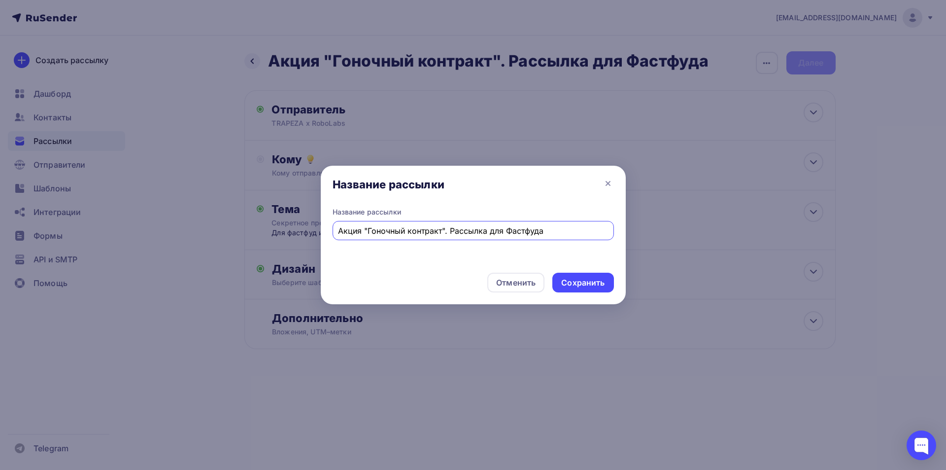
click at [480, 235] on input "Акция "Гоночный контракт". Рассылка для Фастфуда" at bounding box center [473, 231] width 270 height 12
type input "Акция "Гоночный контракт". Для Фастфуда"
click at [580, 282] on div "Сохранить" at bounding box center [582, 282] width 43 height 11
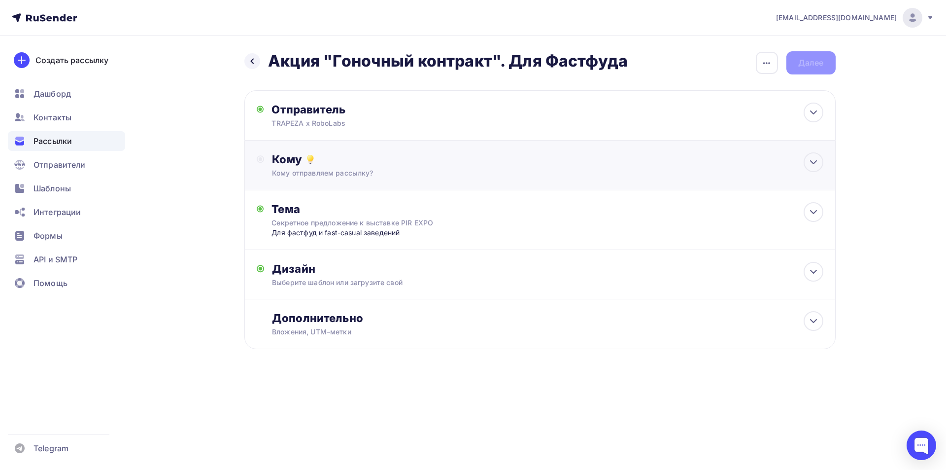
click at [389, 169] on div "Кому отправляем рассылку?" at bounding box center [520, 173] width 496 height 10
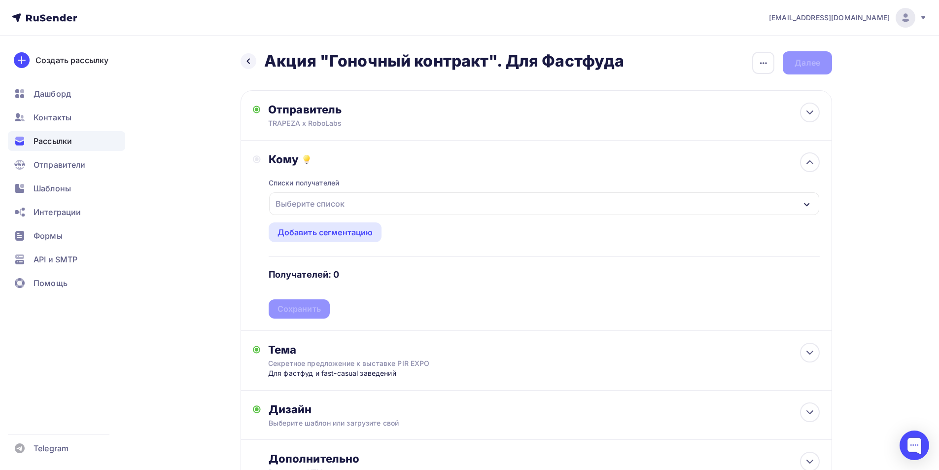
click at [308, 201] on div "Выберите список" at bounding box center [309, 204] width 77 height 18
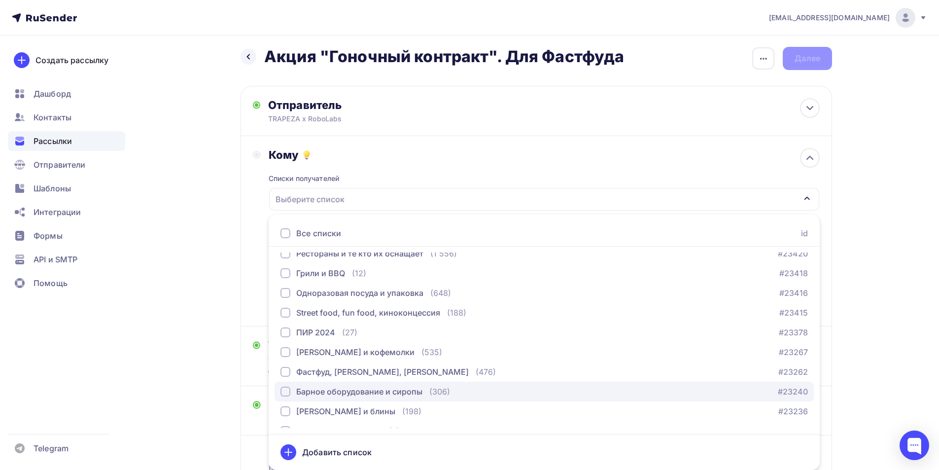
scroll to position [148, 0]
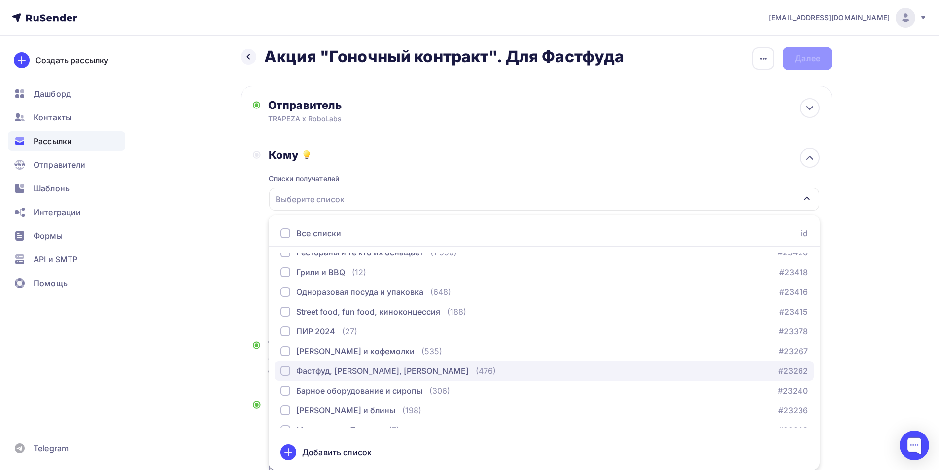
click at [287, 371] on div "button" at bounding box center [285, 371] width 10 height 10
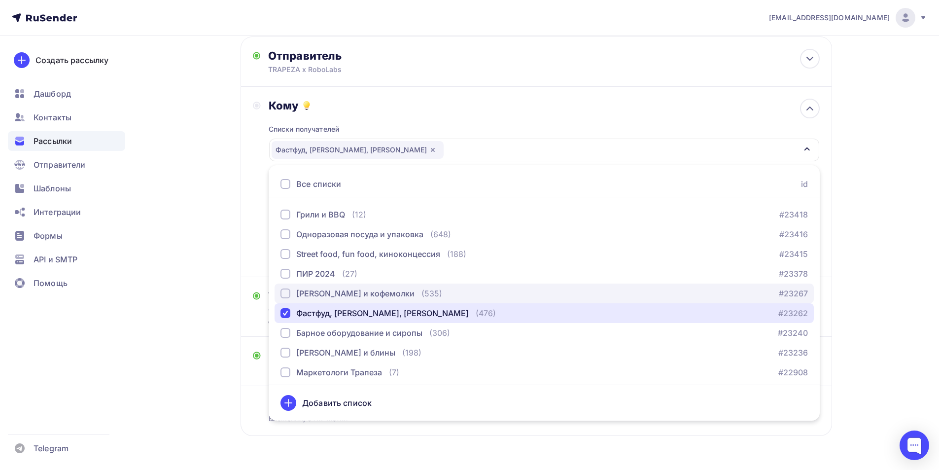
scroll to position [160, 0]
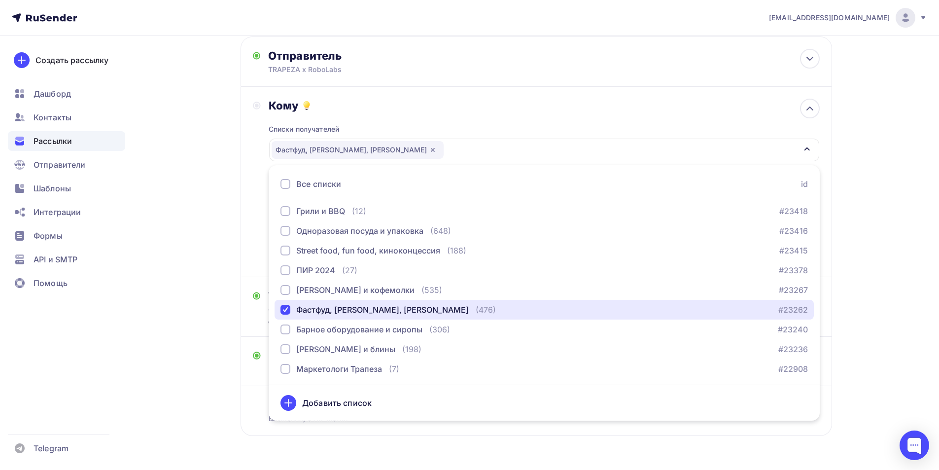
click at [802, 144] on div "Фастфуд, [PERSON_NAME], [PERSON_NAME]" at bounding box center [544, 149] width 550 height 23
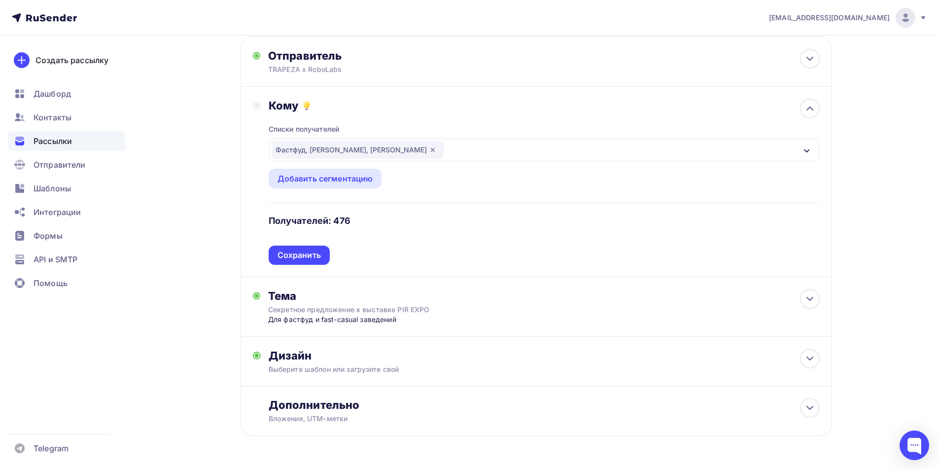
click at [319, 251] on div "Сохранить" at bounding box center [298, 254] width 43 height 11
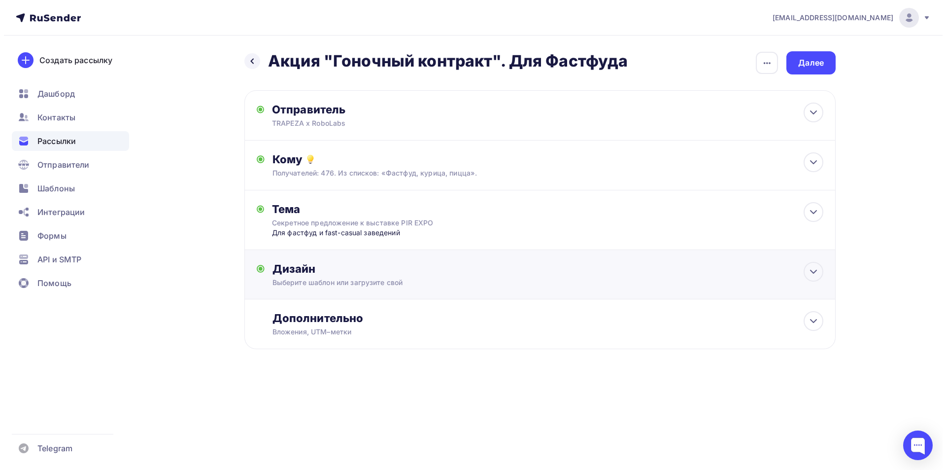
scroll to position [0, 0]
click at [445, 235] on div "Для фастфуд и fast-casual заведений" at bounding box center [368, 233] width 195 height 10
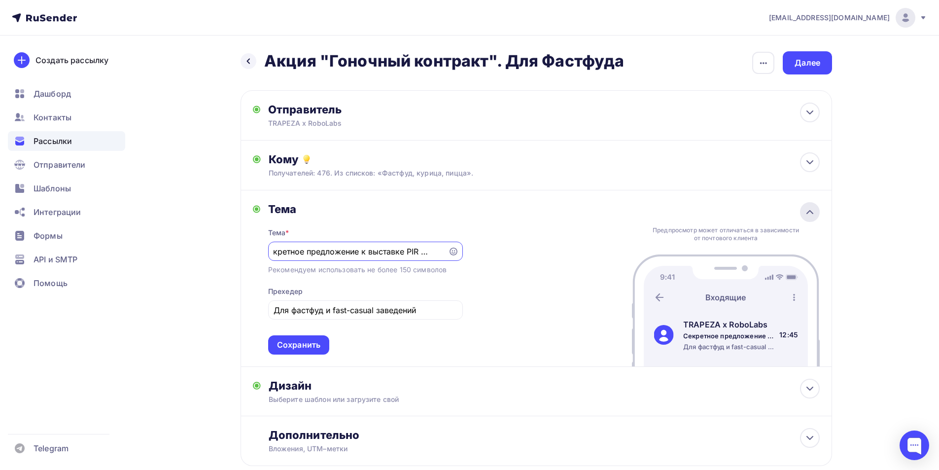
click at [813, 214] on icon at bounding box center [810, 212] width 12 height 12
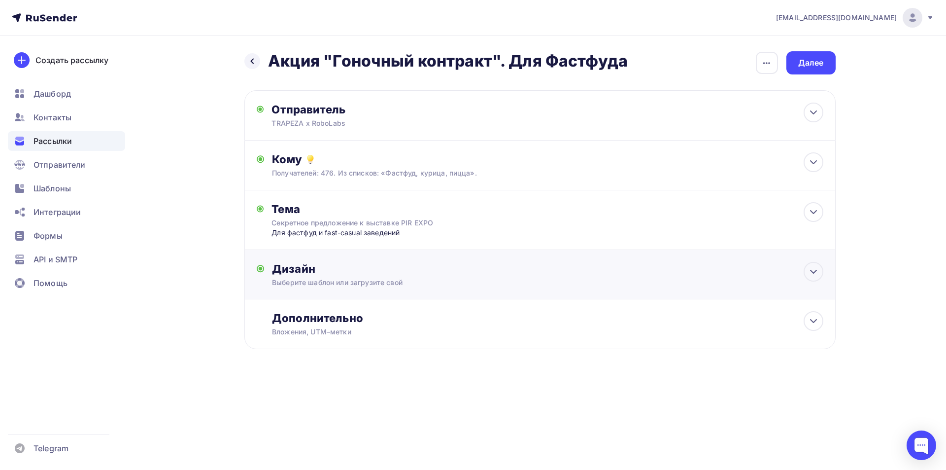
click at [447, 281] on div "Выберите шаблон или загрузите свой" at bounding box center [520, 282] width 496 height 10
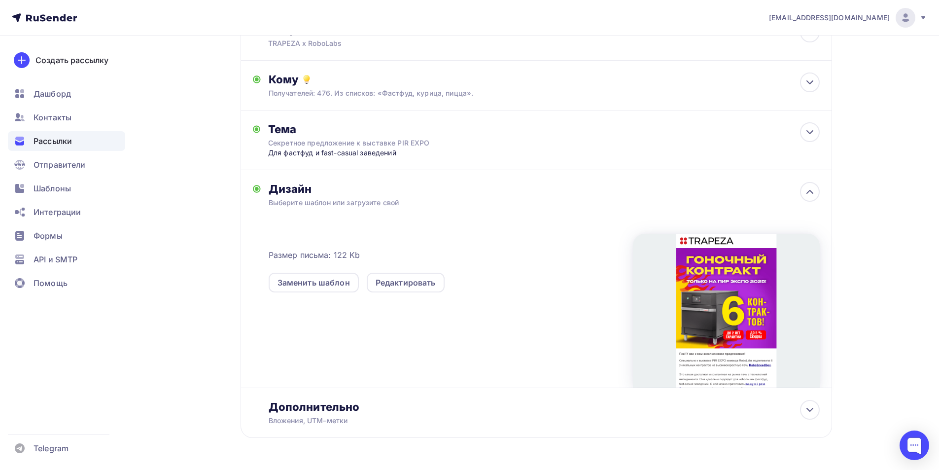
scroll to position [62, 0]
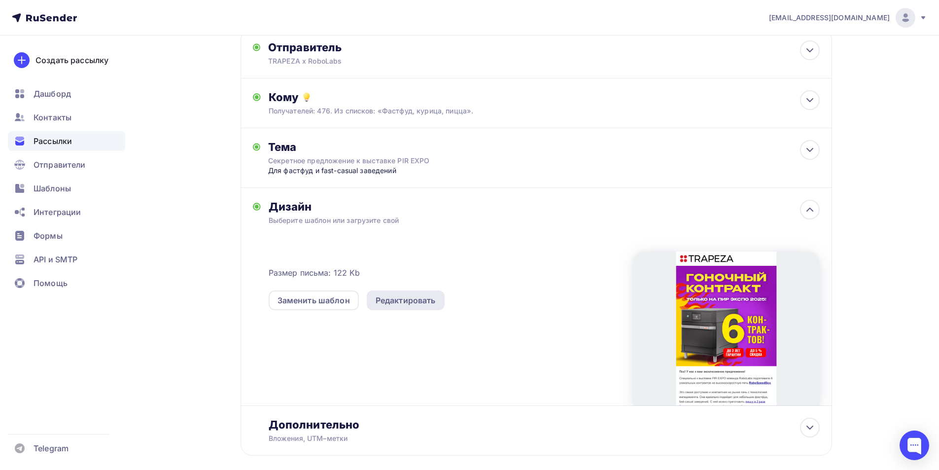
click at [420, 303] on div "Редактировать" at bounding box center [405, 300] width 60 height 12
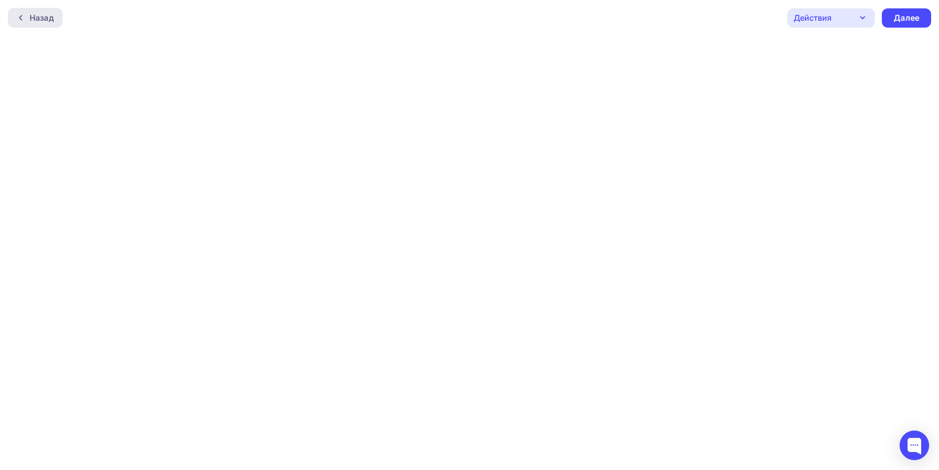
click at [44, 24] on div "Назад" at bounding box center [35, 18] width 55 height 20
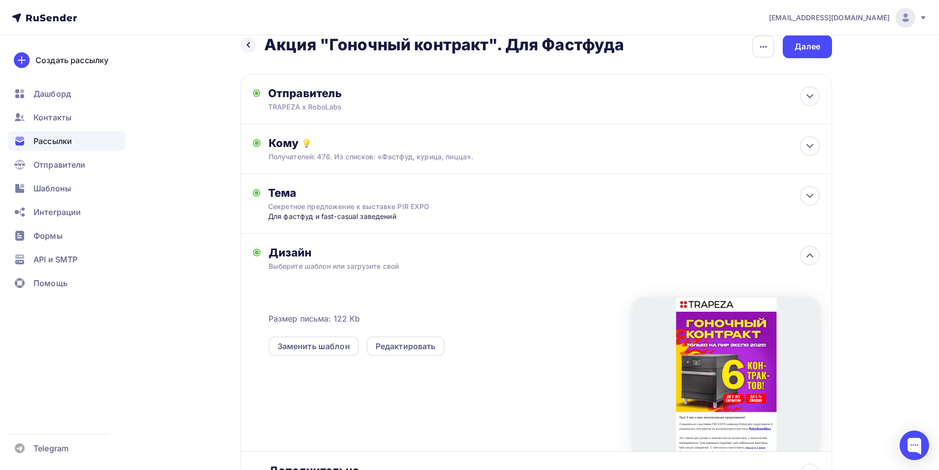
scroll to position [13, 0]
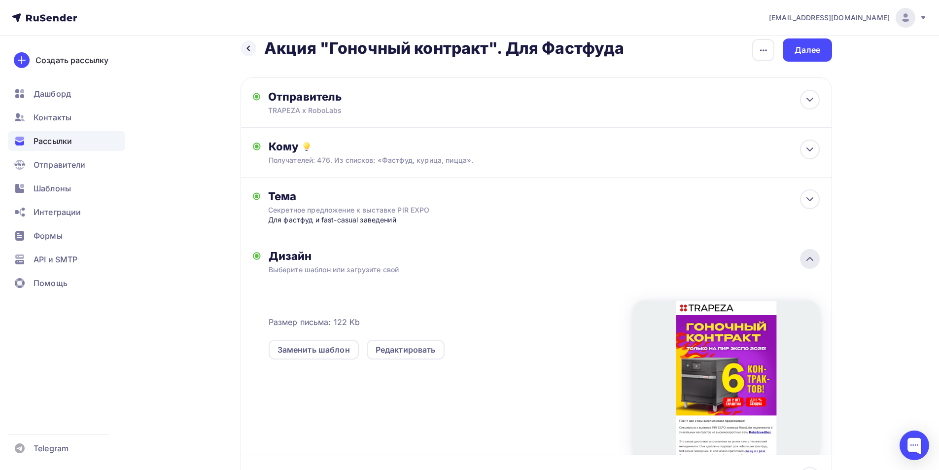
click at [812, 258] on icon at bounding box center [810, 259] width 12 height 12
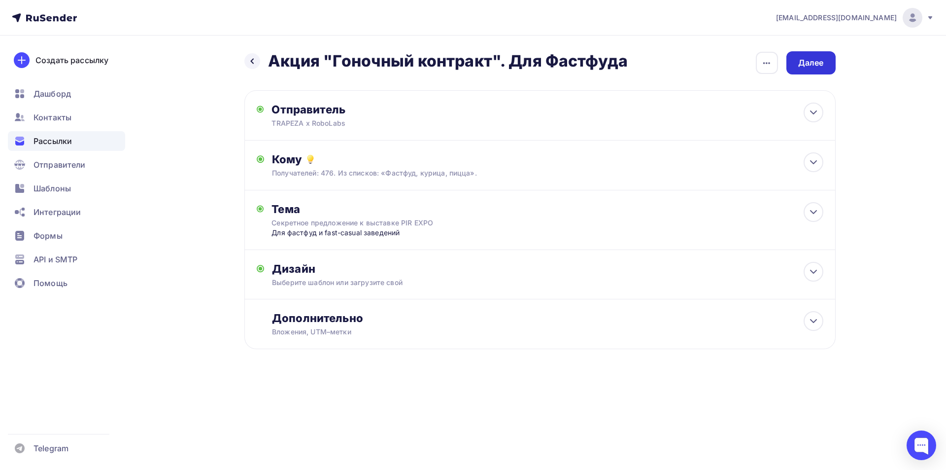
click at [808, 65] on div "Далее" at bounding box center [811, 62] width 26 height 11
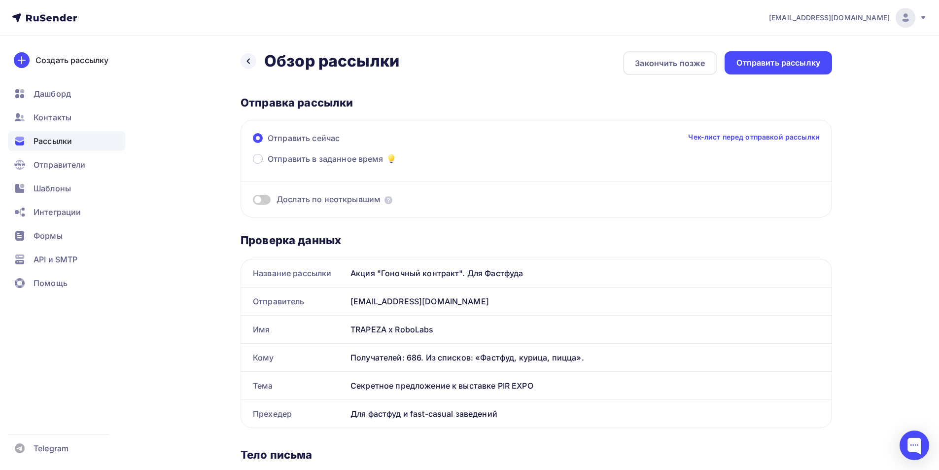
click at [405, 302] on div "[EMAIL_ADDRESS][DOMAIN_NAME]" at bounding box center [588, 301] width 485 height 28
click at [770, 64] on div "Отправить рассылку" at bounding box center [778, 62] width 84 height 11
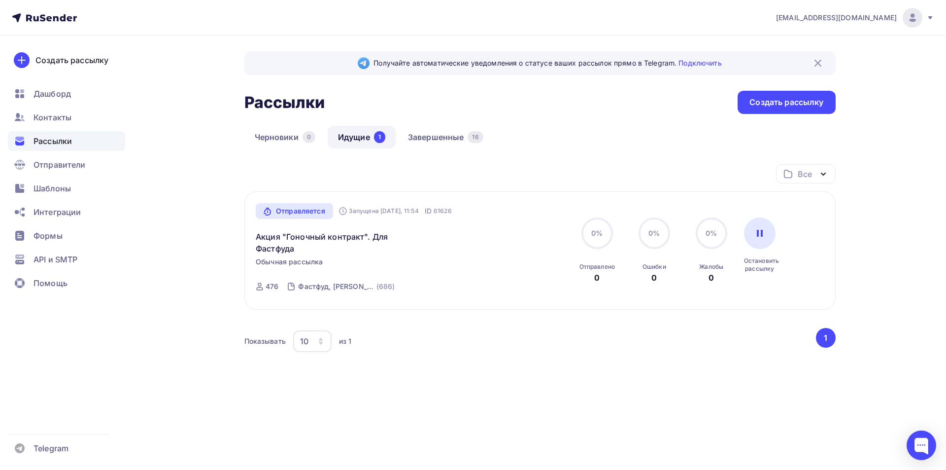
click at [46, 139] on span "Рассылки" at bounding box center [53, 141] width 38 height 12
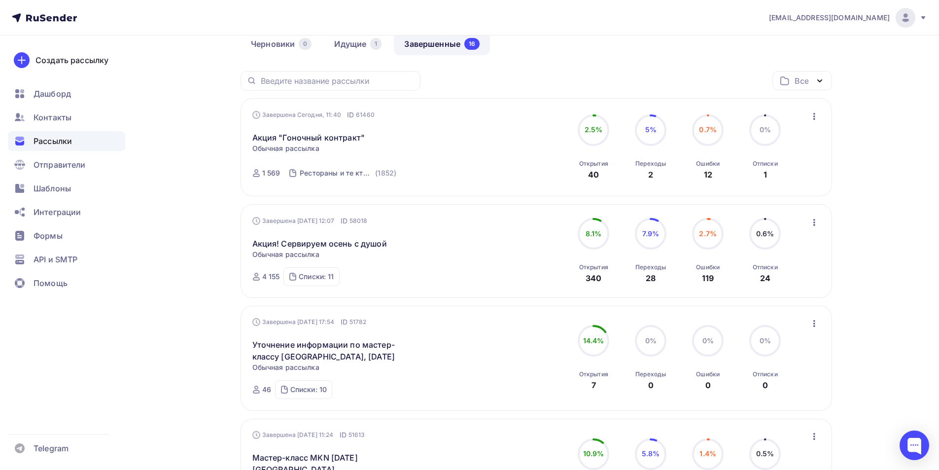
scroll to position [49, 0]
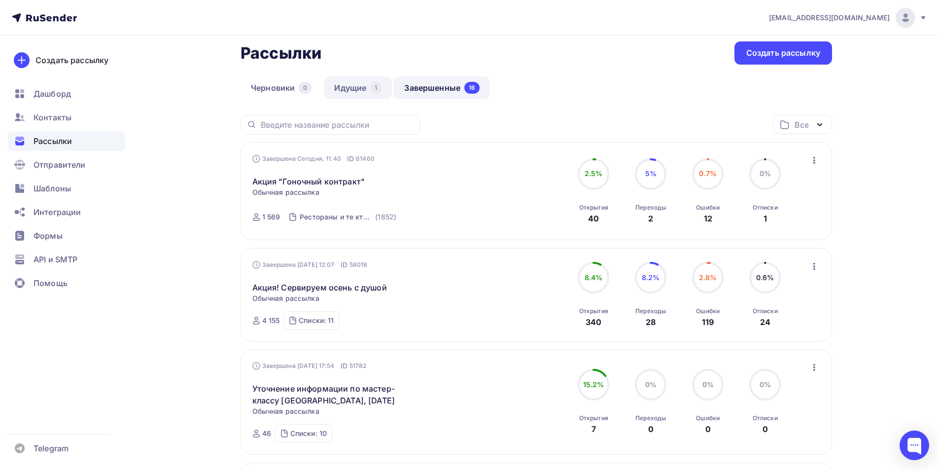
click at [356, 86] on link "Идущие 1" at bounding box center [358, 87] width 68 height 23
